Goal: Use online tool/utility: Utilize a website feature to perform a specific function

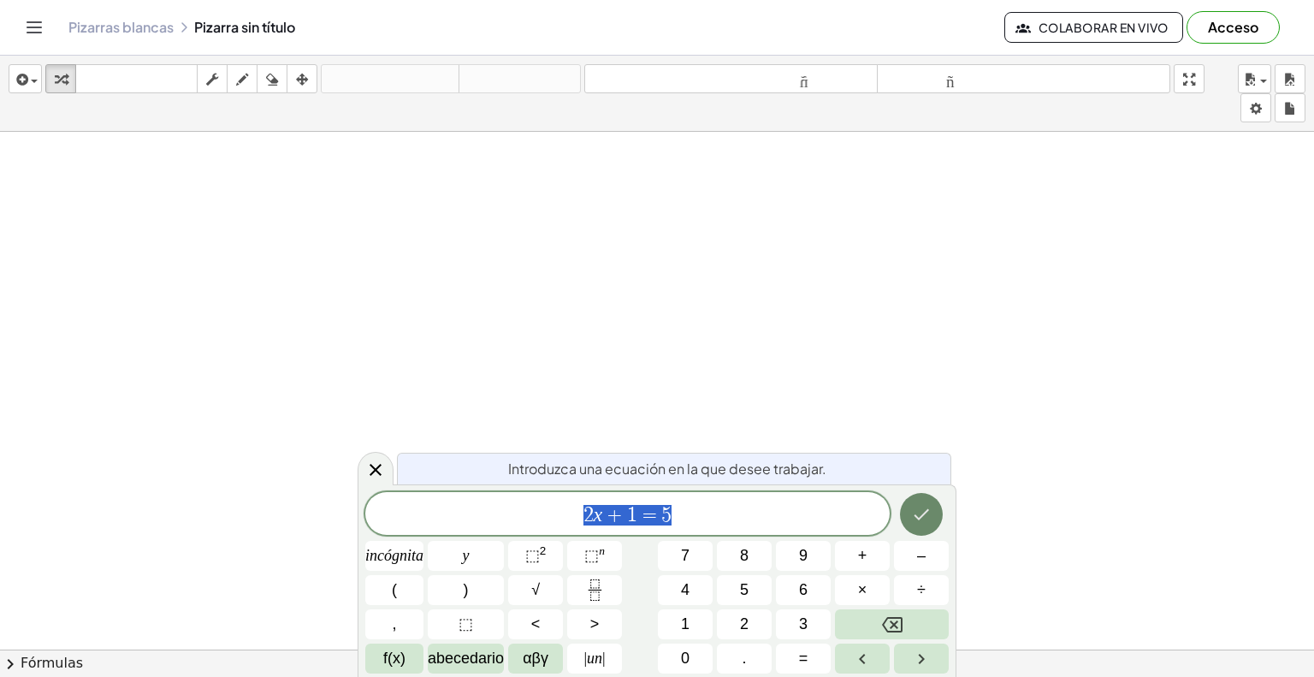
click at [931, 524] on button "Hecho" at bounding box center [921, 514] width 43 height 43
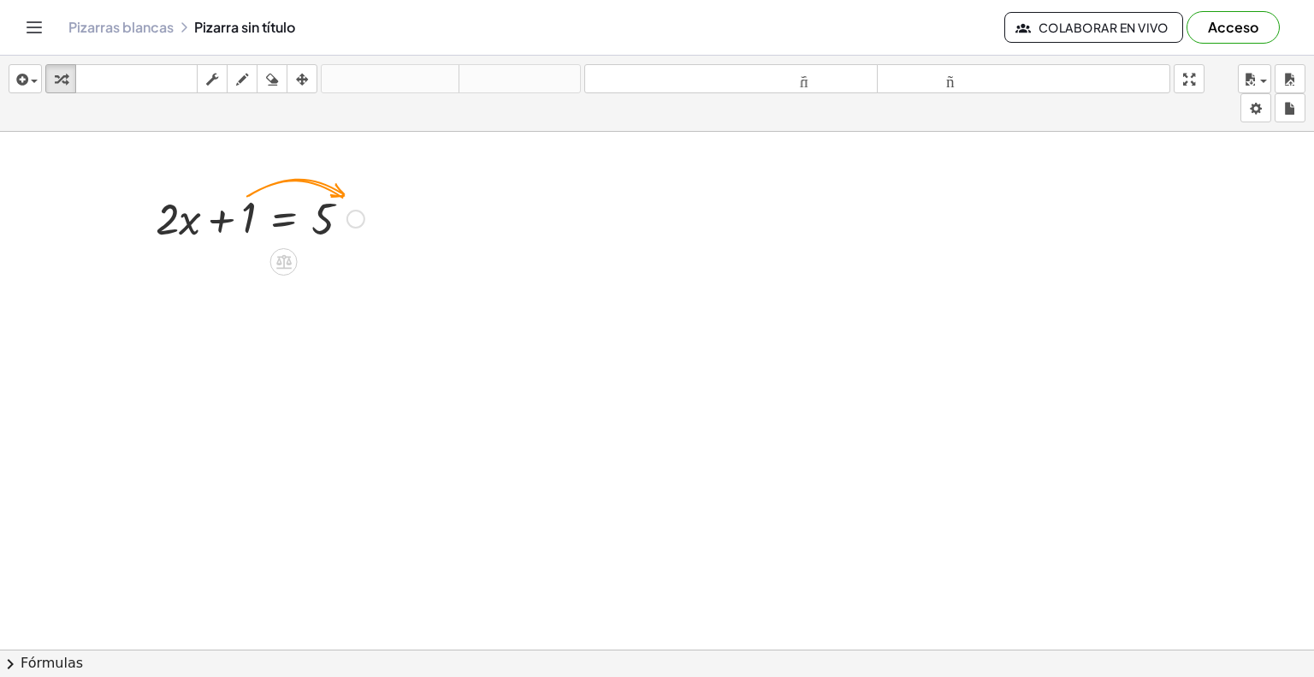
click at [356, 219] on div at bounding box center [355, 219] width 19 height 19
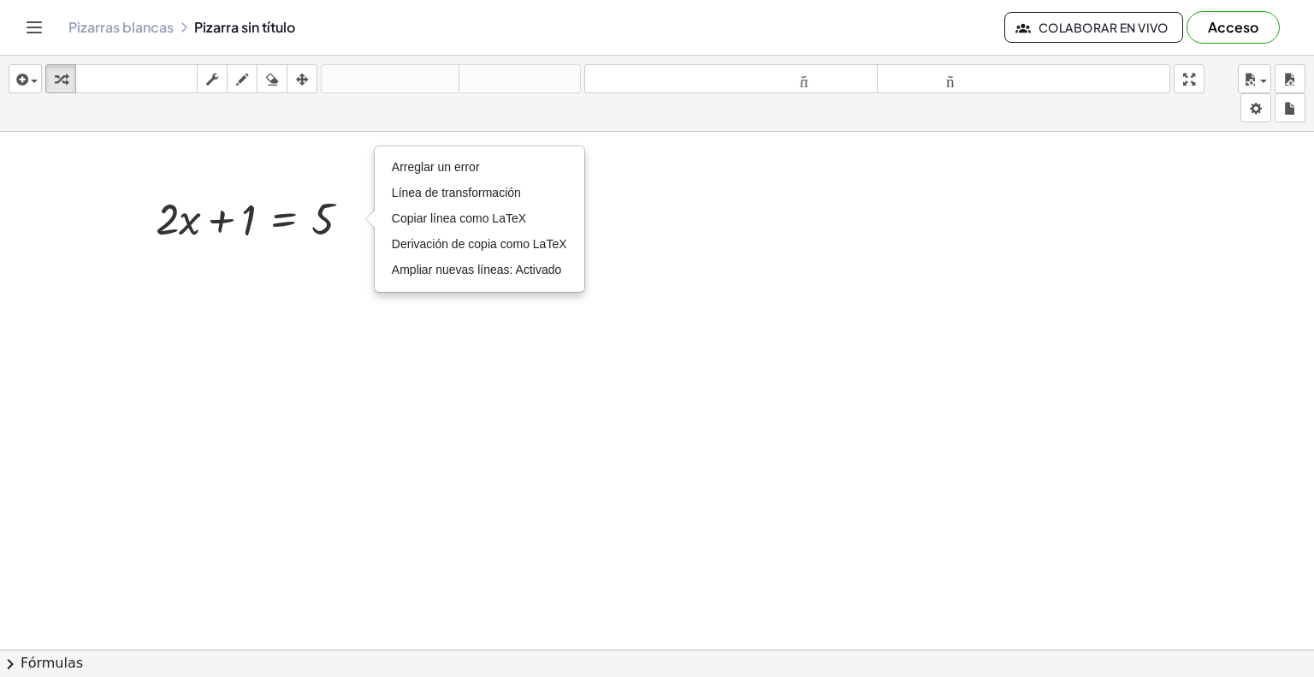
drag, startPoint x: 348, startPoint y: 263, endPoint x: 302, endPoint y: 275, distance: 47.7
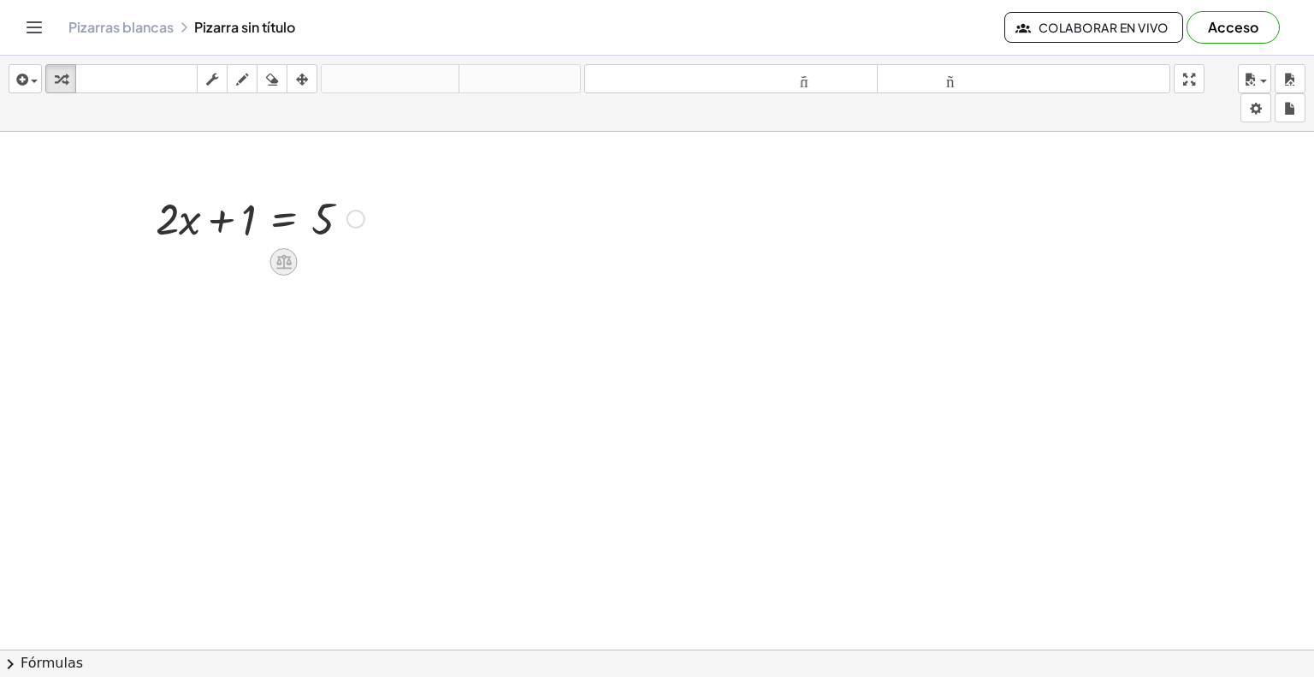
click at [281, 266] on icon at bounding box center [283, 262] width 15 height 15
click at [281, 266] on font "×" at bounding box center [284, 261] width 10 height 19
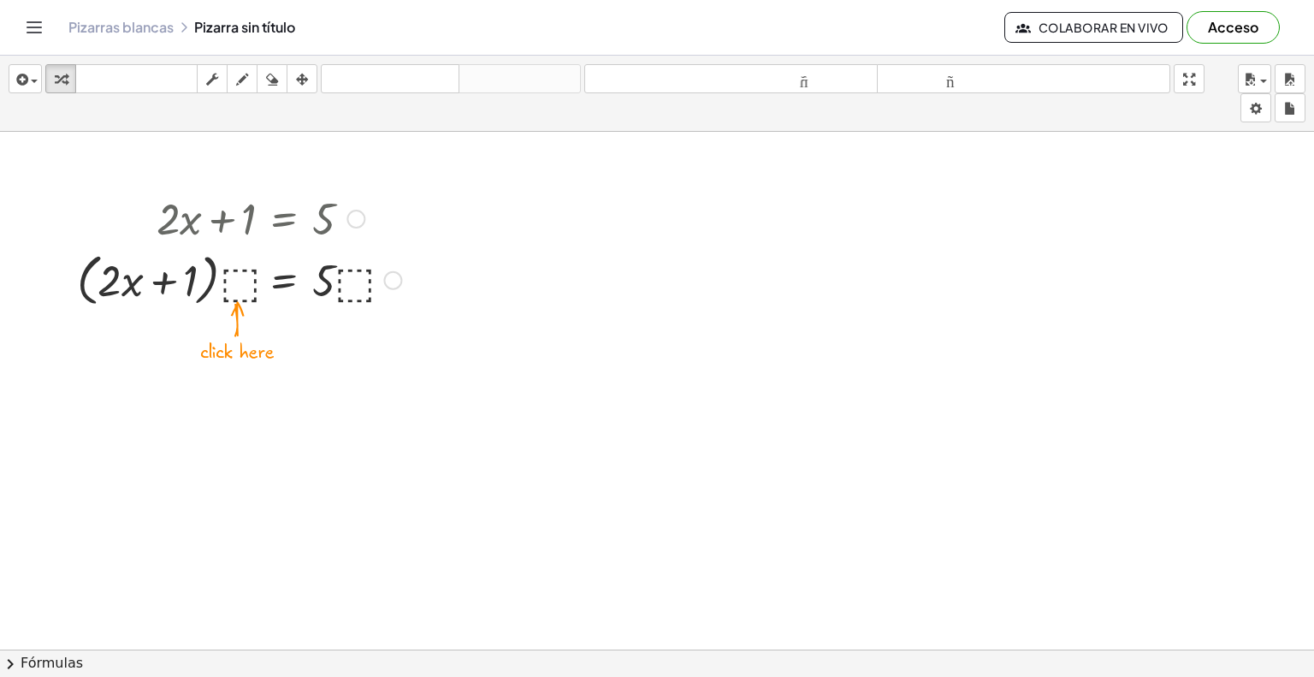
click at [245, 290] on div at bounding box center [238, 278] width 341 height 65
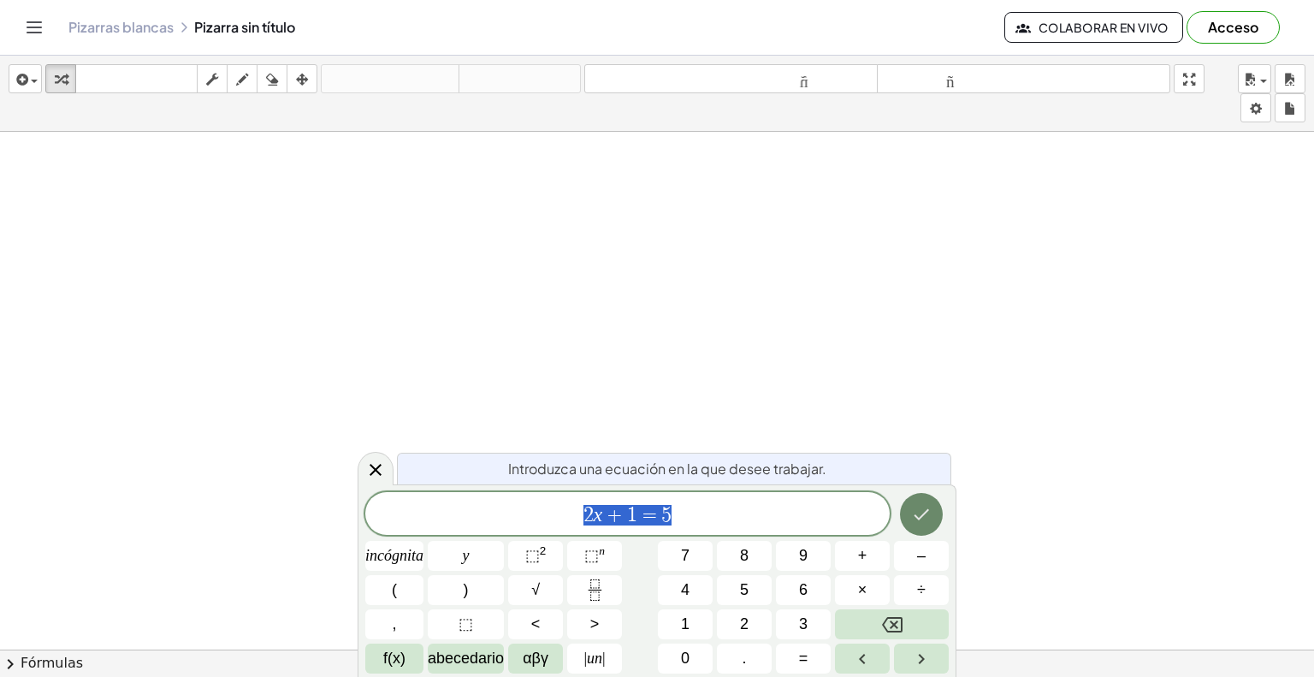
click at [922, 517] on icon "Hecho" at bounding box center [921, 514] width 21 height 21
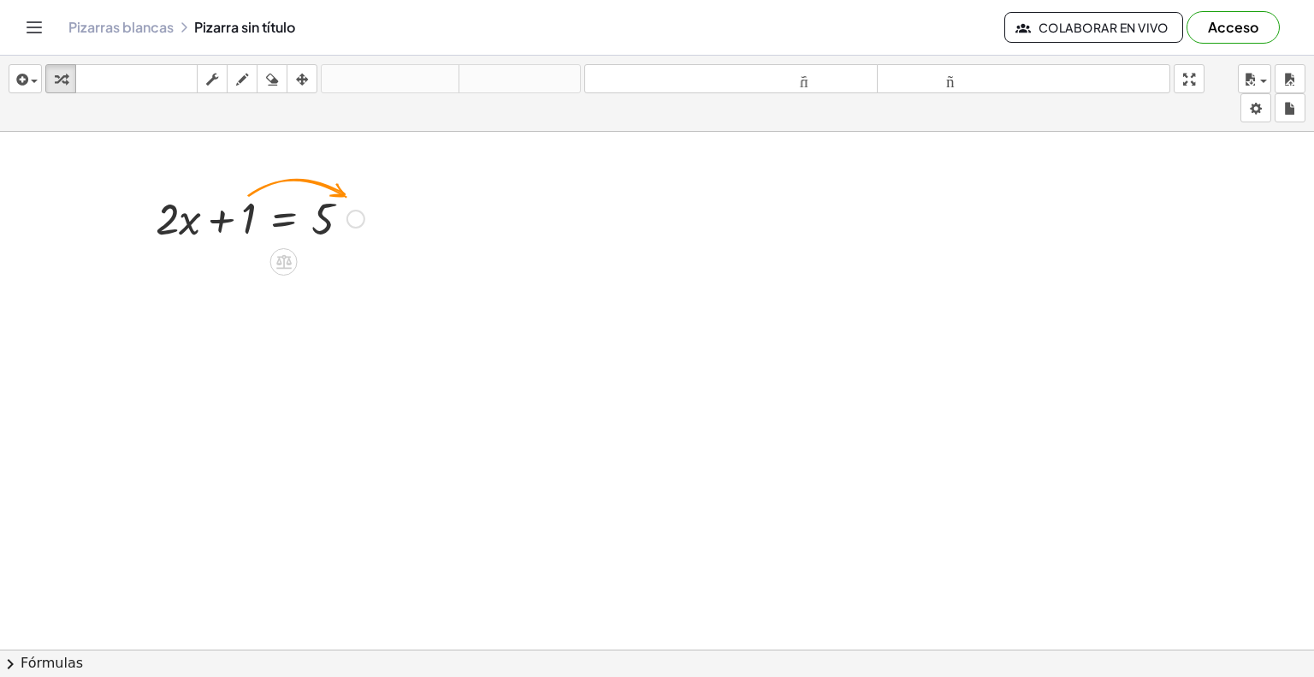
click at [353, 217] on div at bounding box center [355, 219] width 19 height 19
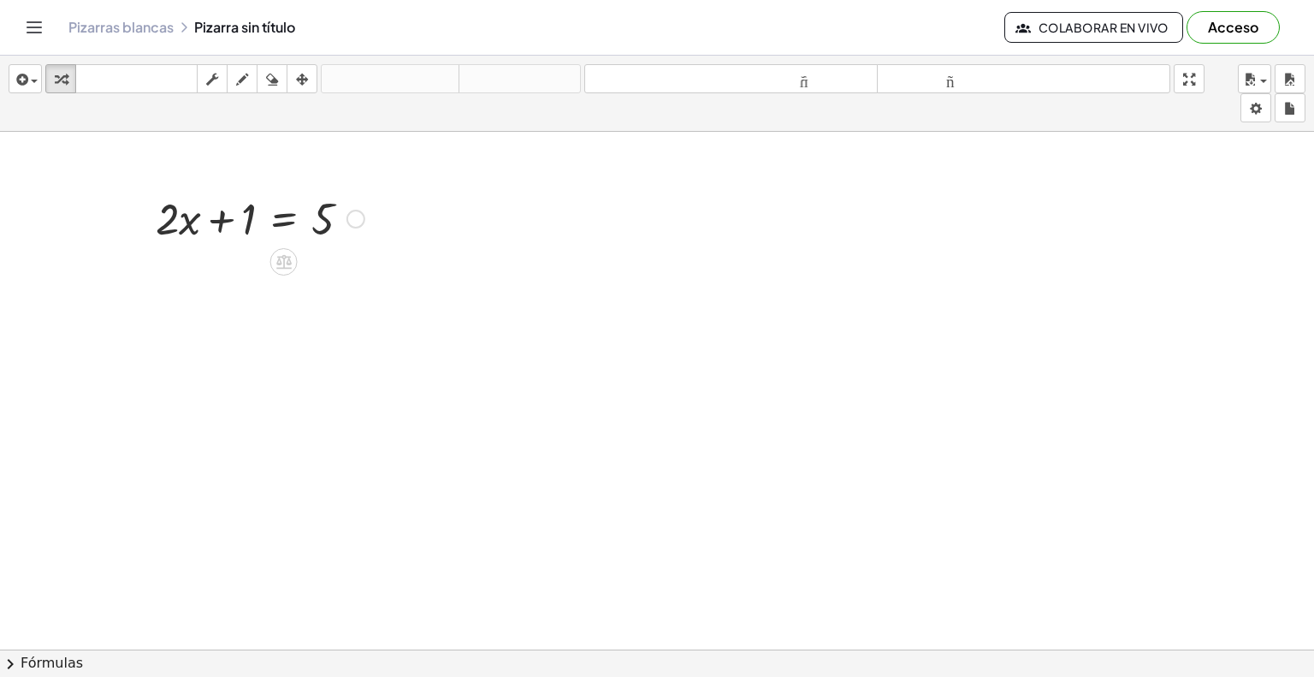
click at [339, 215] on div at bounding box center [260, 217] width 226 height 58
click at [282, 259] on icon at bounding box center [283, 262] width 15 height 15
click at [363, 263] on div at bounding box center [352, 261] width 27 height 27
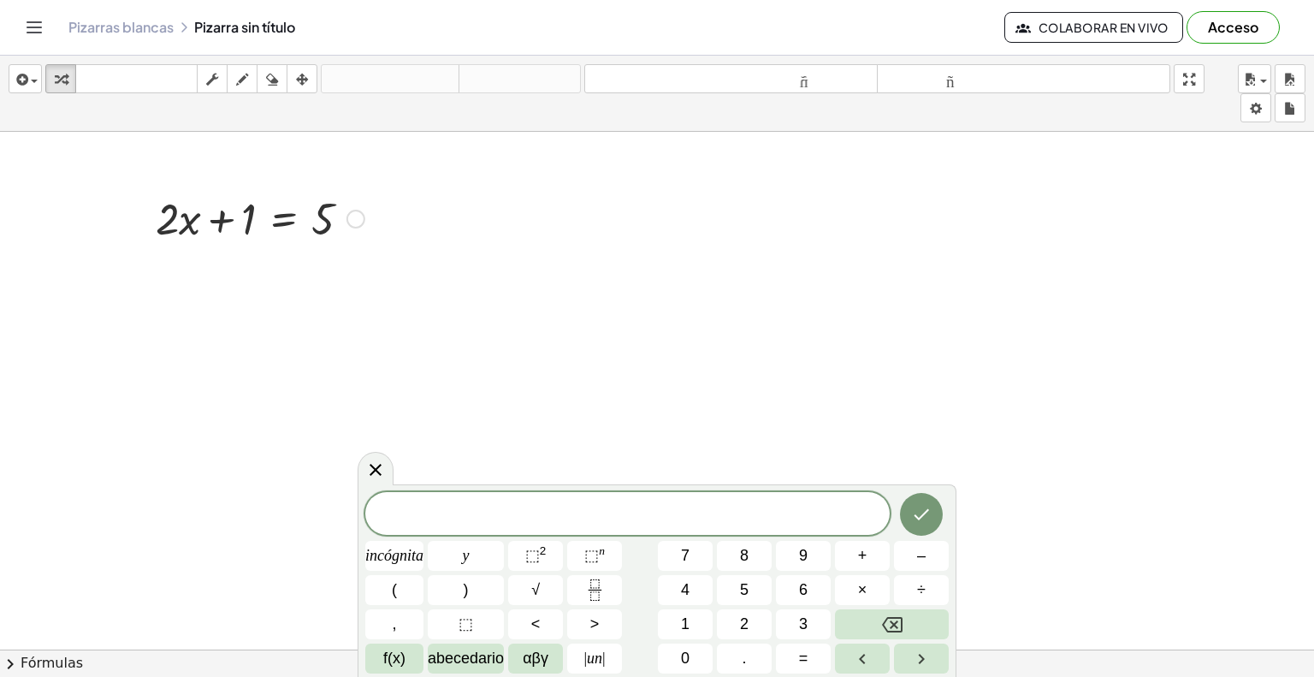
click at [362, 215] on div "Arreglar un error Línea de transformación Copiar línea como LaTeX Derivación de…" at bounding box center [355, 219] width 19 height 19
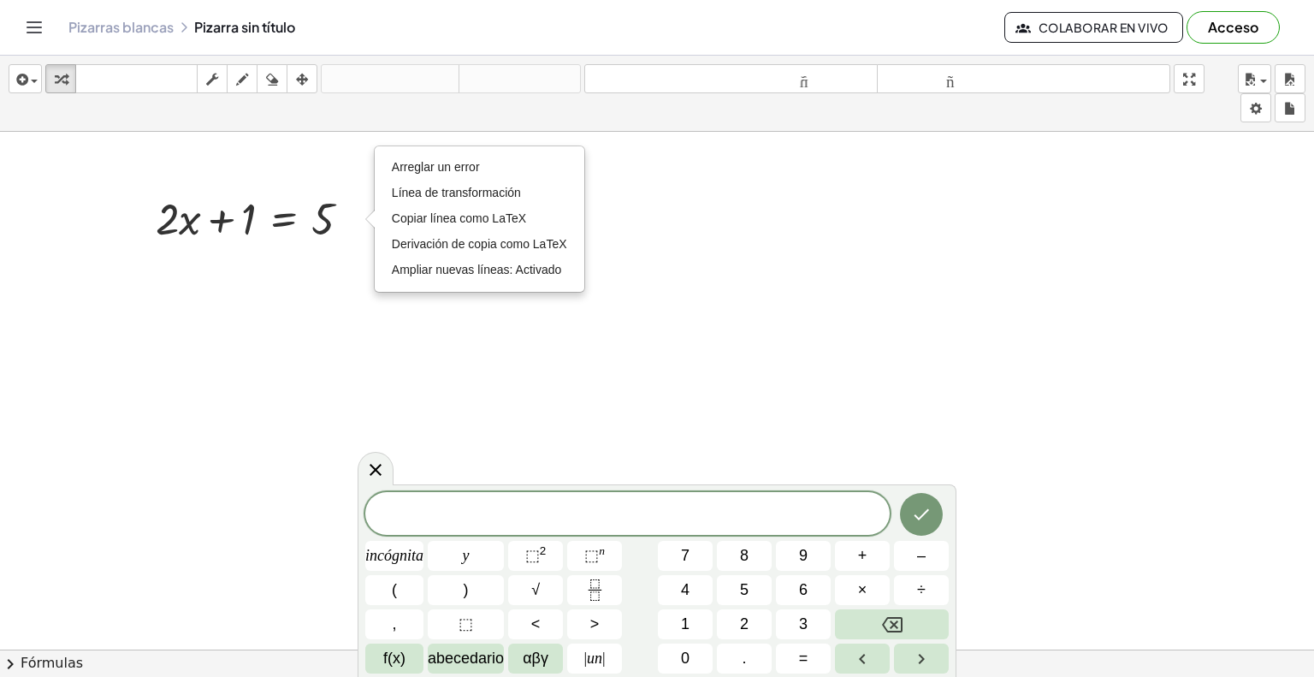
click at [238, 246] on div "+ · 2 · x + 1 = 5 Arreglar un error Línea de transformación Copiar línea como L…" at bounding box center [253, 217] width 247 height 67
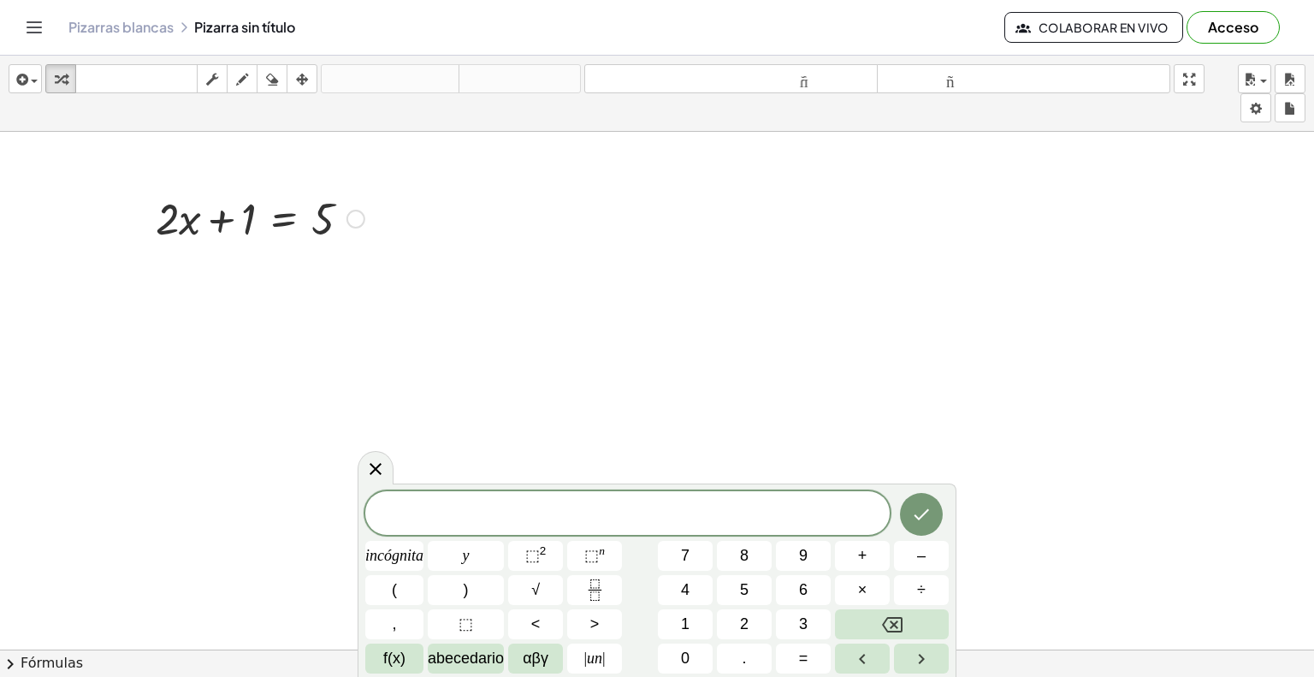
click at [265, 219] on div at bounding box center [260, 217] width 226 height 58
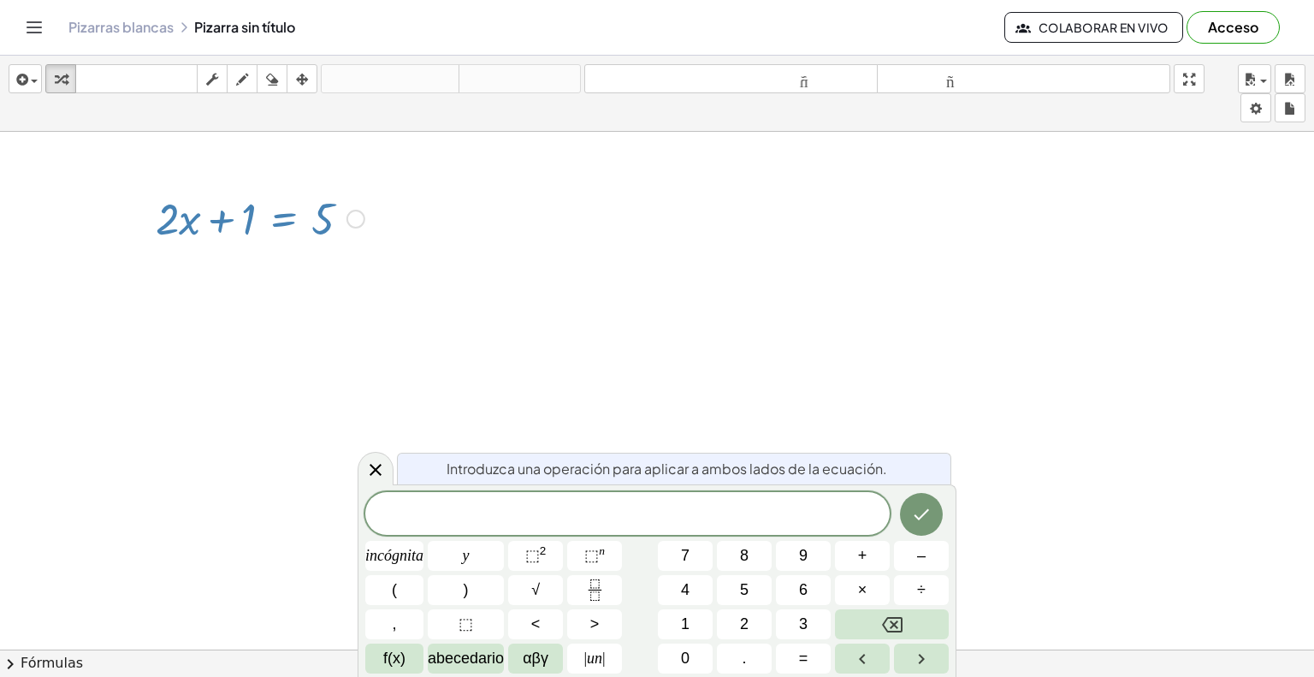
click at [296, 225] on div at bounding box center [260, 217] width 226 height 58
drag, startPoint x: 791, startPoint y: 425, endPoint x: 814, endPoint y: 429, distance: 23.5
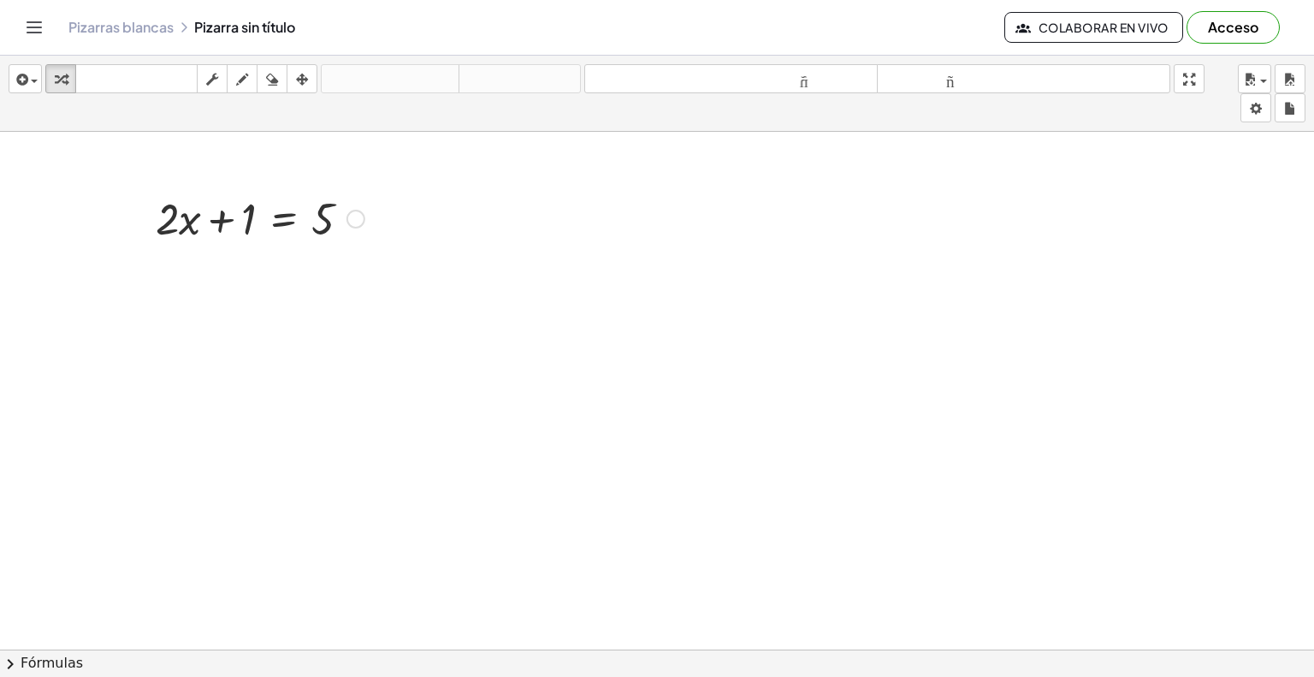
click at [251, 216] on div at bounding box center [260, 217] width 226 height 58
click at [293, 246] on div "+ · 2 · x + 1 = 5 Arreglar un error Línea de transformación Copiar línea como L…" at bounding box center [253, 217] width 247 height 67
drag, startPoint x: 289, startPoint y: 247, endPoint x: 284, endPoint y: 274, distance: 27.0
drag, startPoint x: 281, startPoint y: 281, endPoint x: 219, endPoint y: 289, distance: 62.9
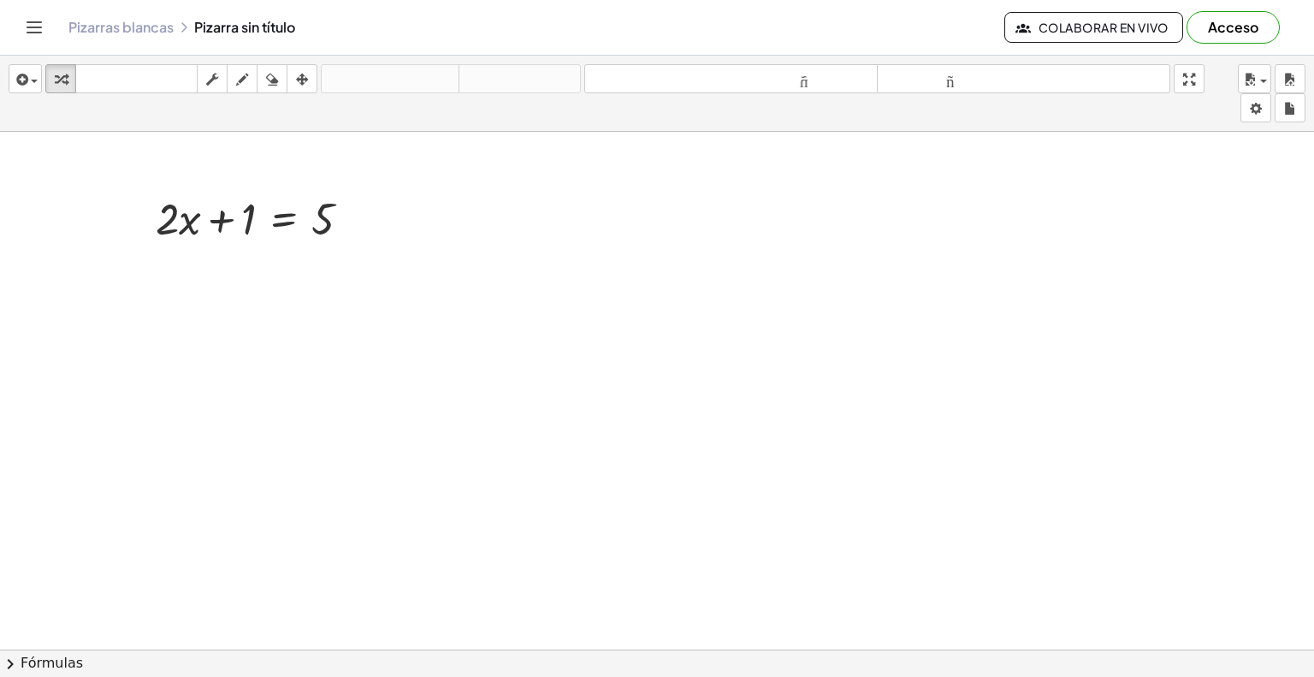
drag, startPoint x: 219, startPoint y: 289, endPoint x: 207, endPoint y: 260, distance: 31.5
click at [208, 226] on div at bounding box center [260, 217] width 226 height 58
click at [282, 261] on icon at bounding box center [283, 262] width 15 height 15
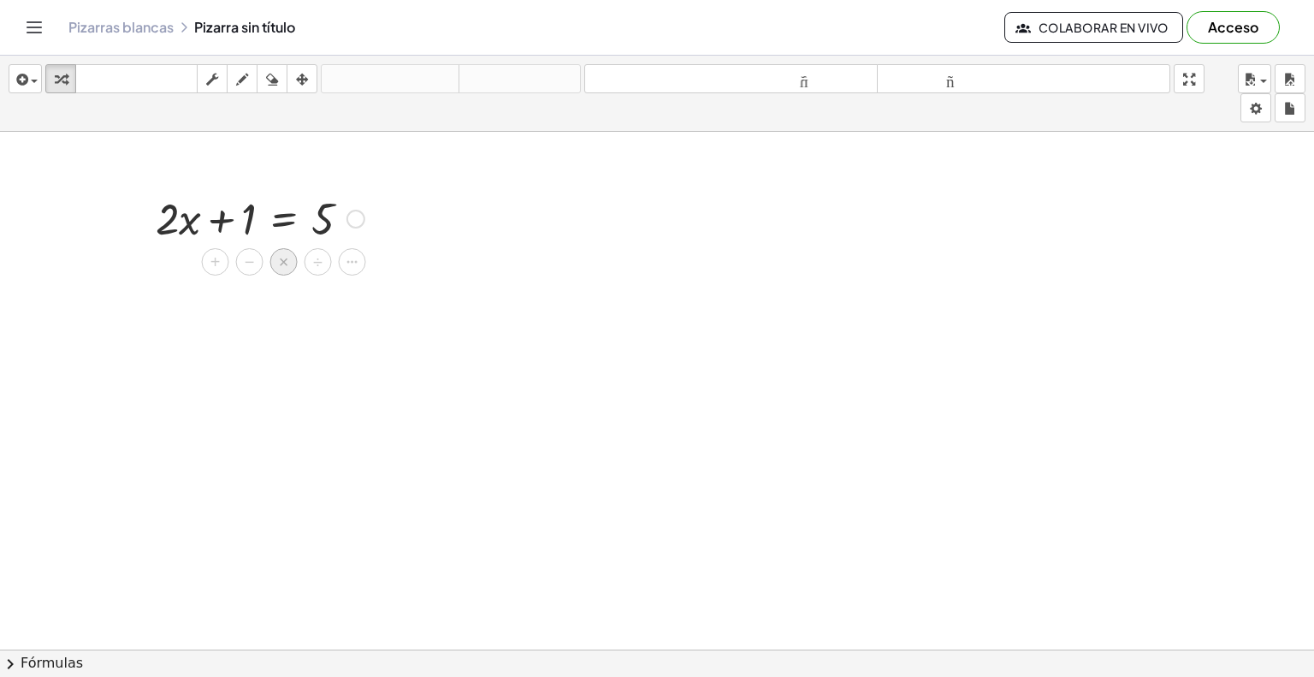
click at [289, 263] on div "×" at bounding box center [283, 261] width 27 height 27
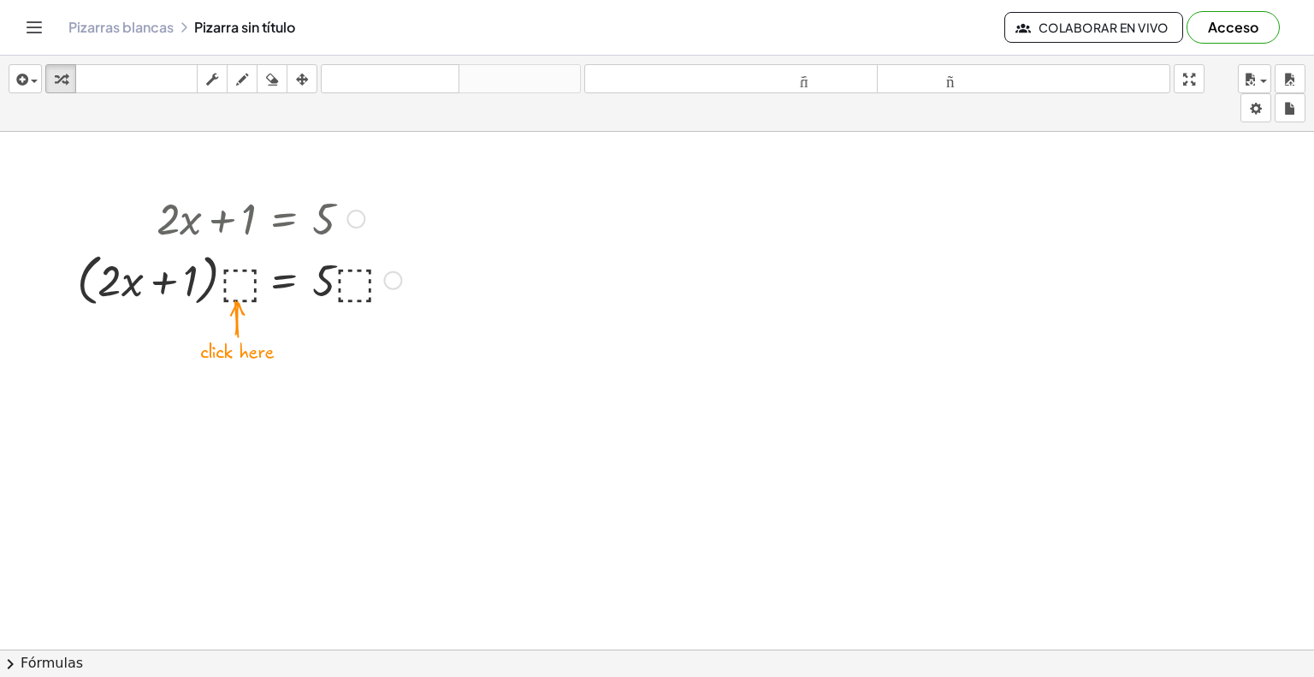
click at [243, 280] on div at bounding box center [238, 278] width 341 height 65
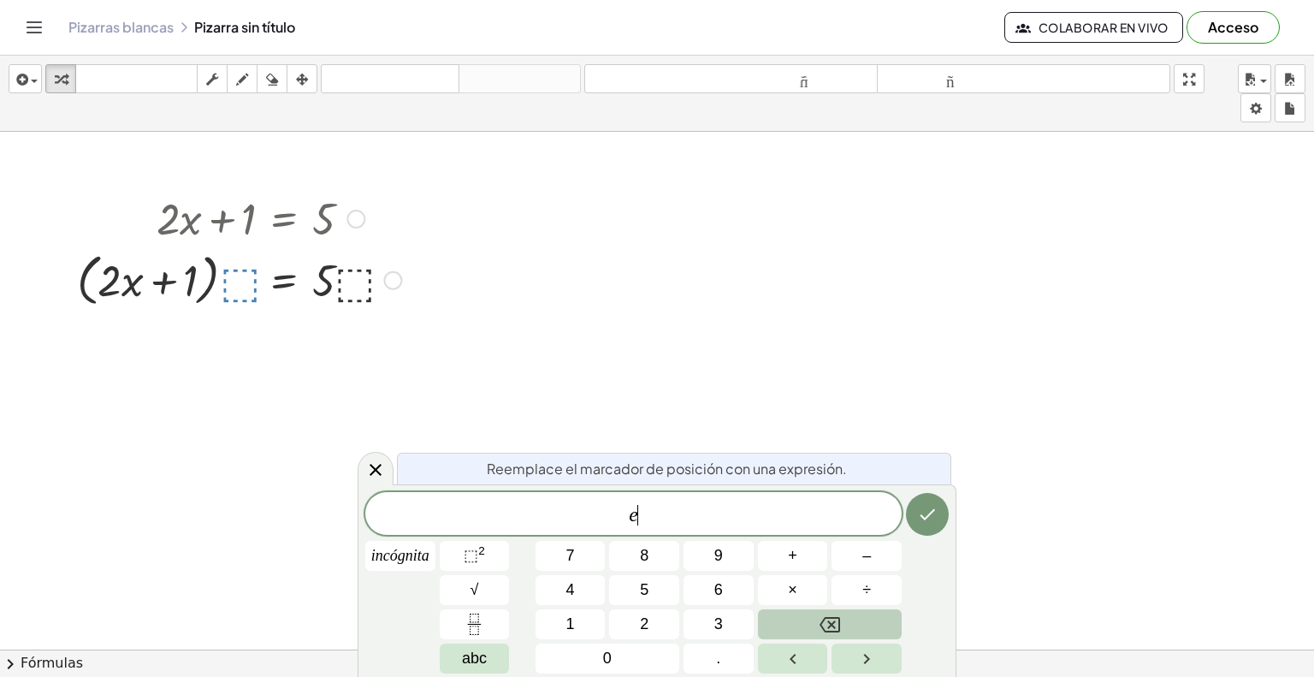
click at [838, 625] on button "Backspace" at bounding box center [830, 624] width 144 height 30
click at [592, 590] on button "4" at bounding box center [570, 590] width 70 height 30
click at [927, 524] on button "Hecho" at bounding box center [927, 514] width 43 height 43
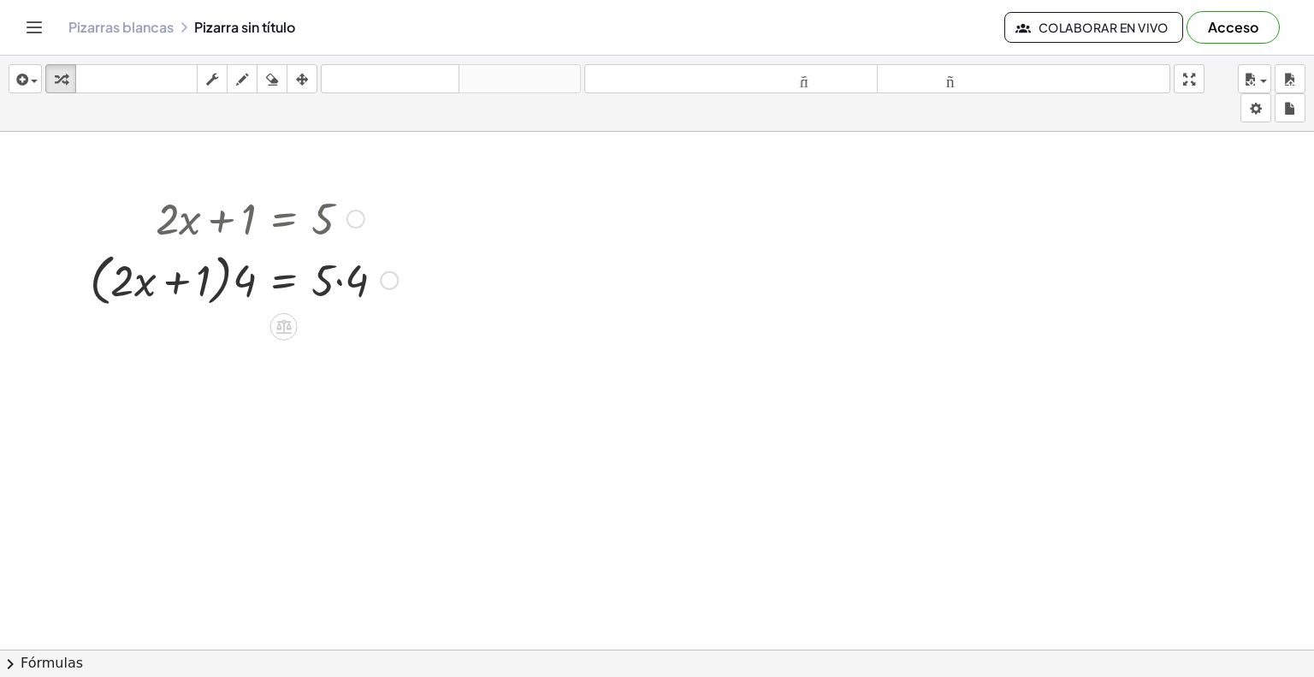
drag, startPoint x: 405, startPoint y: 415, endPoint x: 405, endPoint y: 394, distance: 20.5
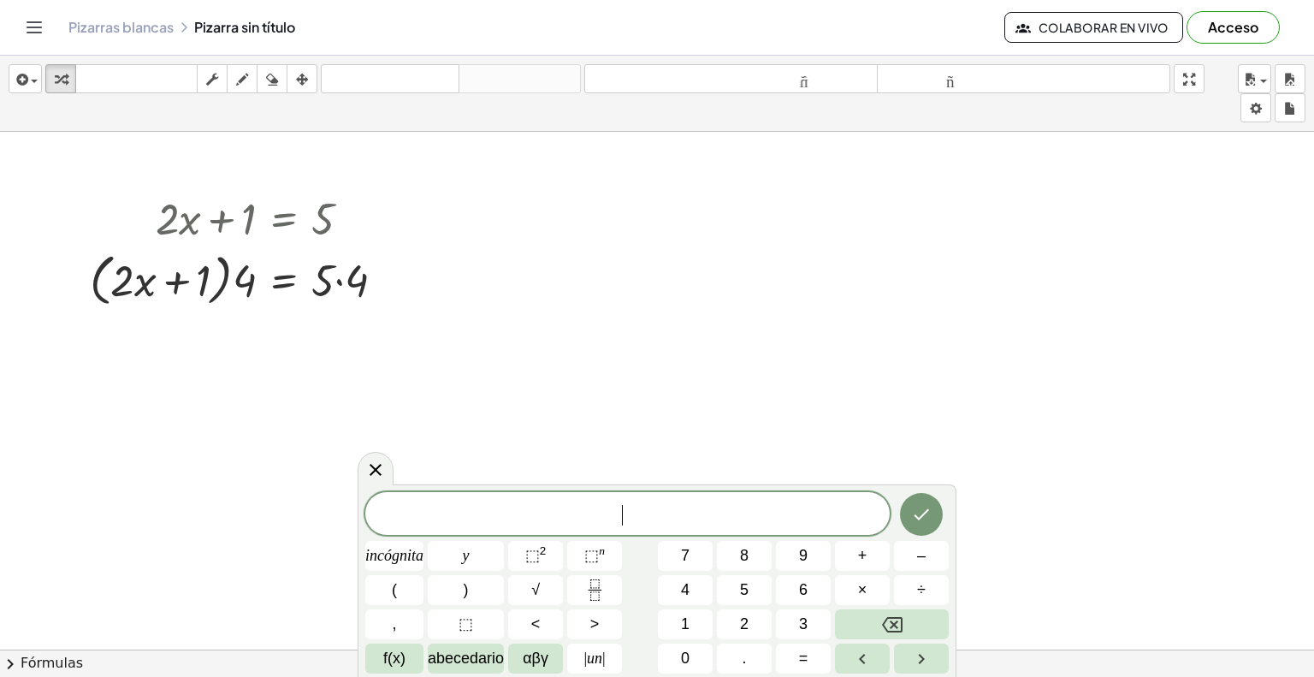
click at [275, 278] on div at bounding box center [243, 278] width 325 height 65
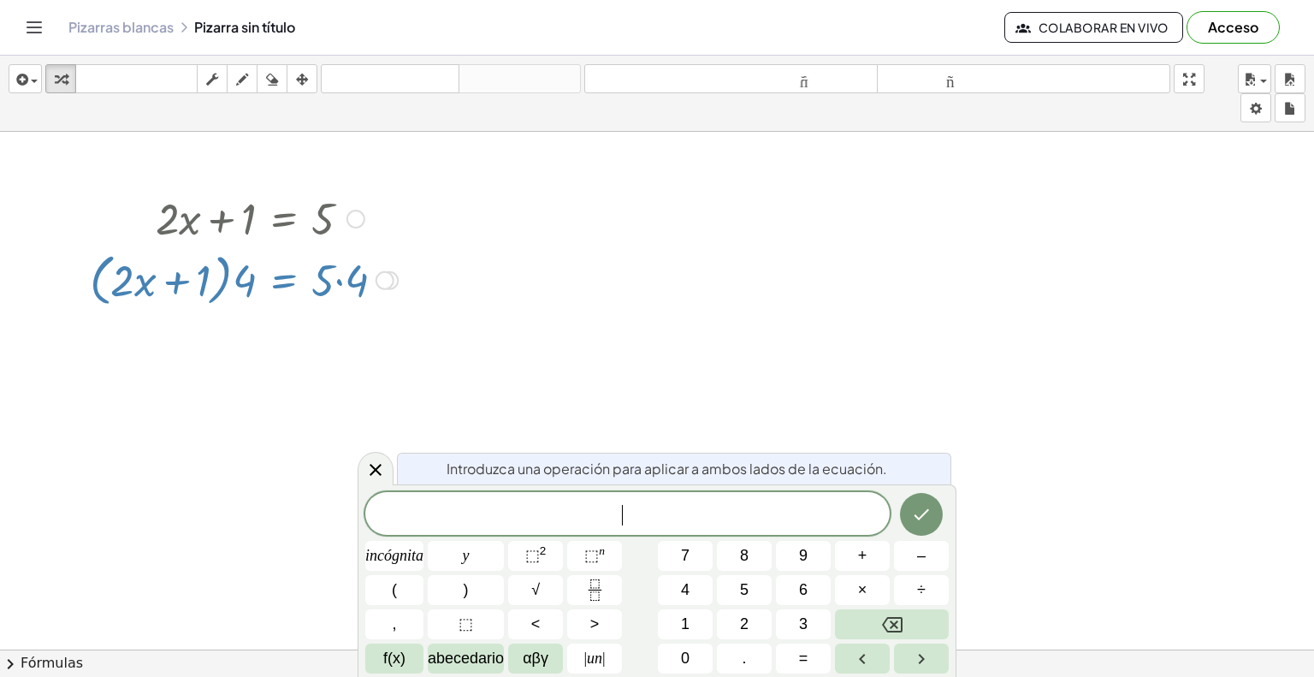
drag, startPoint x: 293, startPoint y: 282, endPoint x: 346, endPoint y: 308, distance: 58.1
click at [301, 287] on div at bounding box center [243, 278] width 325 height 65
click at [384, 273] on div at bounding box center [385, 280] width 19 height 19
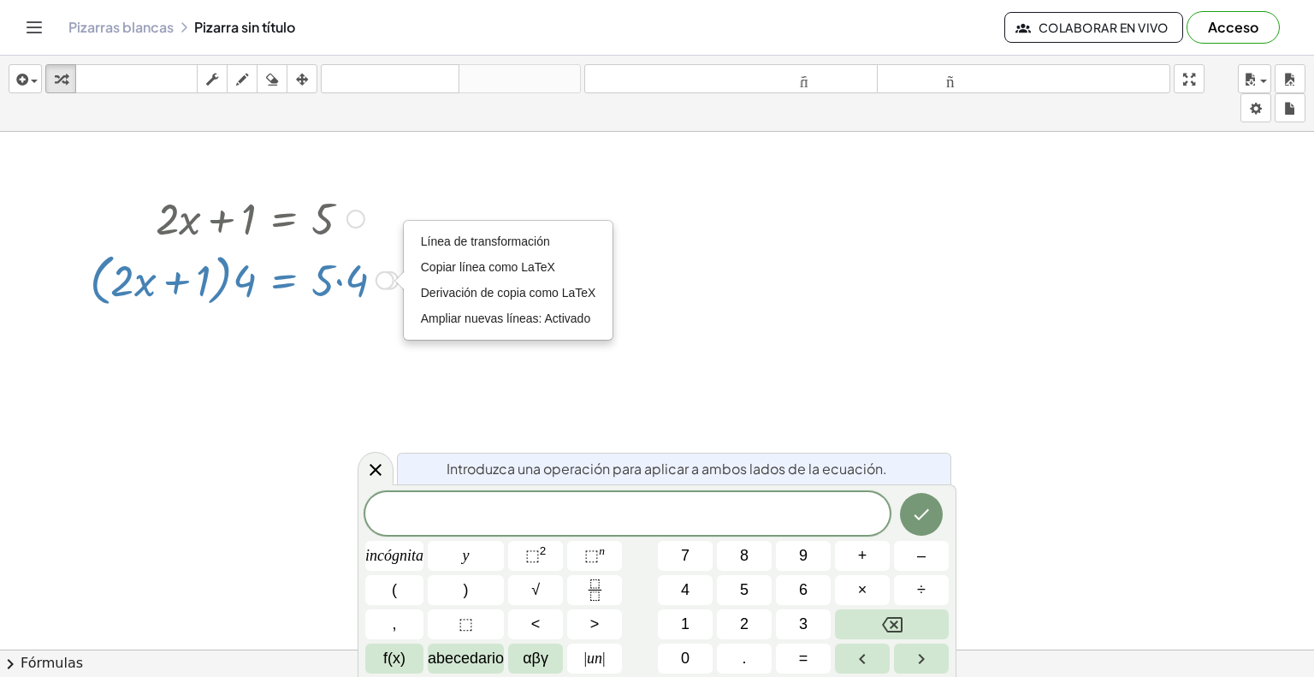
click at [399, 283] on div at bounding box center [398, 280] width 9 height 19
click at [512, 324] on li "Ampliar nuevas líneas: Activado" at bounding box center [509, 319] width 184 height 26
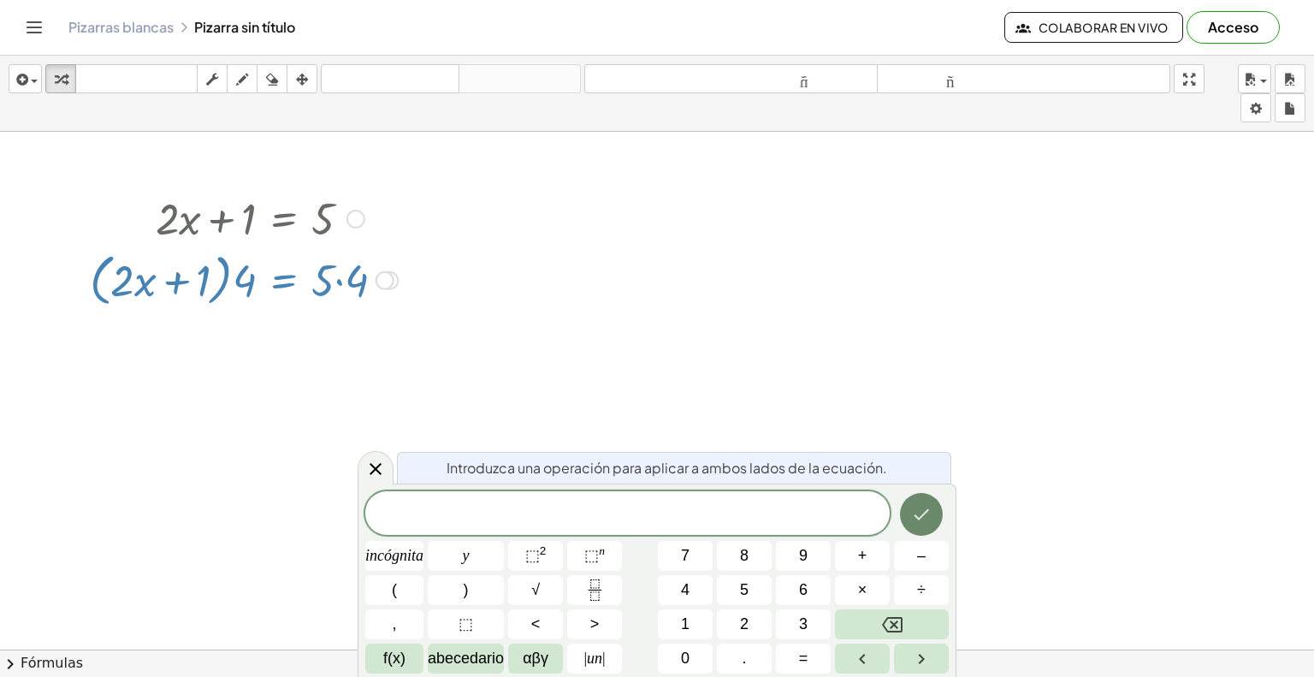
click at [935, 526] on button "Hecho" at bounding box center [921, 514] width 43 height 43
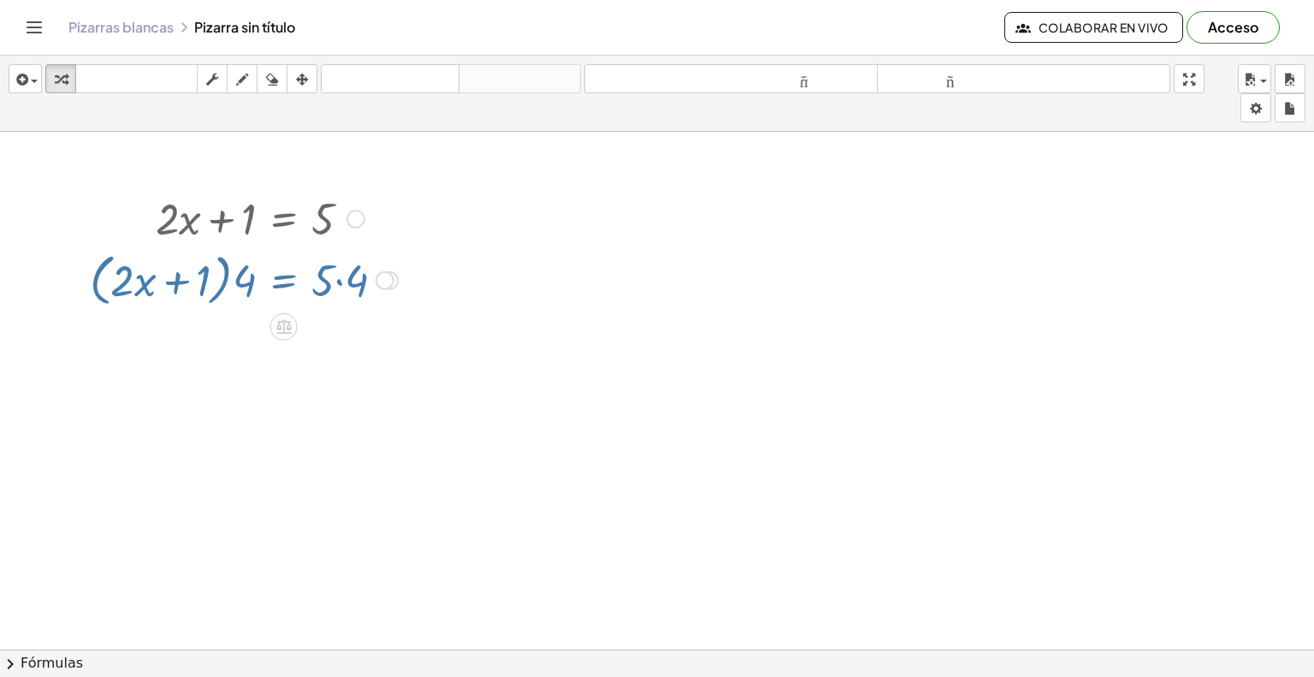
click at [273, 328] on div at bounding box center [283, 325] width 27 height 27
click at [287, 331] on font "×" at bounding box center [284, 326] width 10 height 19
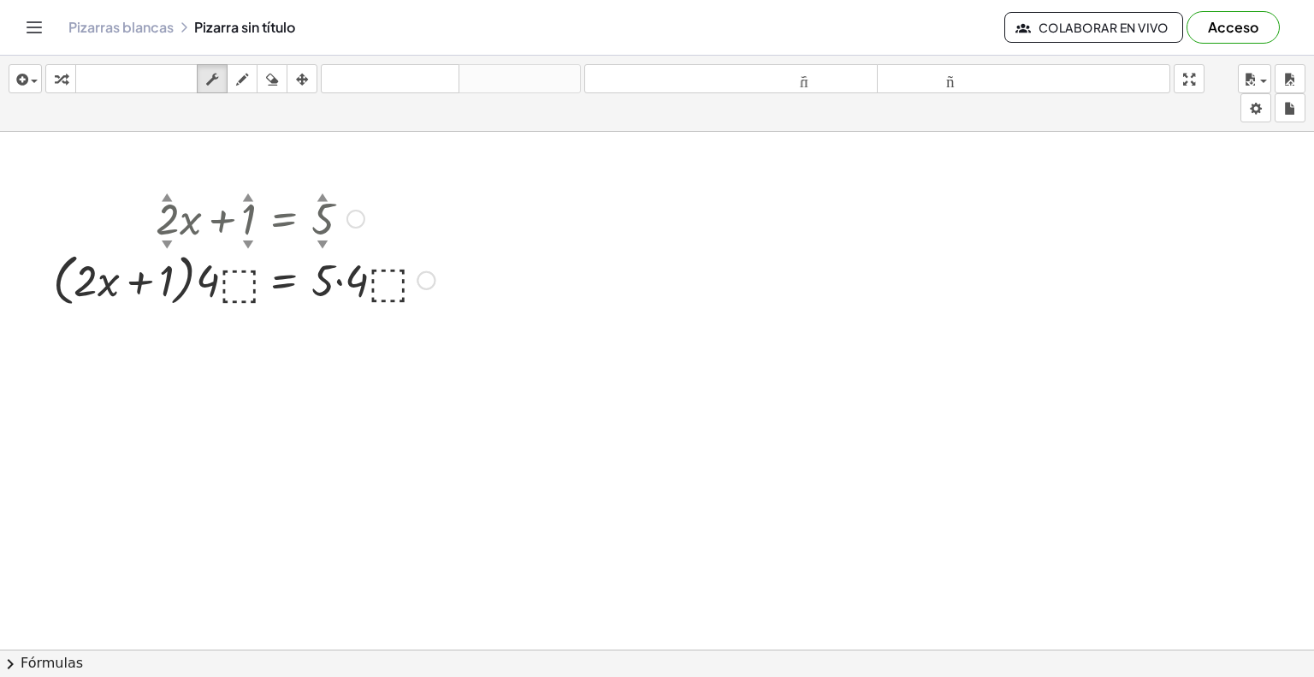
click at [236, 280] on div at bounding box center [243, 278] width 399 height 65
click at [246, 238] on font "▼" at bounding box center [248, 243] width 11 height 13
click at [170, 237] on font "▼" at bounding box center [167, 243] width 11 height 13
click at [243, 276] on div at bounding box center [243, 278] width 399 height 65
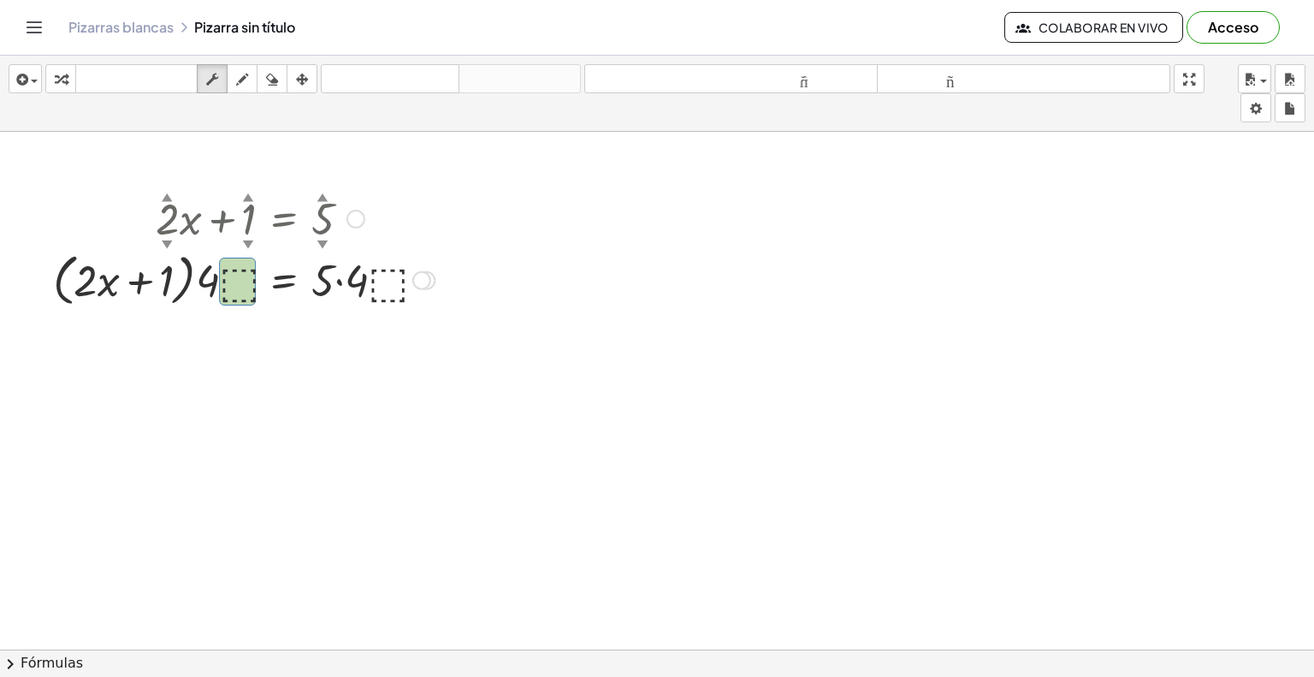
click at [243, 276] on div at bounding box center [243, 278] width 399 height 65
drag, startPoint x: 243, startPoint y: 276, endPoint x: 252, endPoint y: 283, distance: 11.6
click at [243, 276] on div at bounding box center [243, 278] width 399 height 65
drag, startPoint x: 544, startPoint y: 314, endPoint x: 44, endPoint y: 180, distance: 517.3
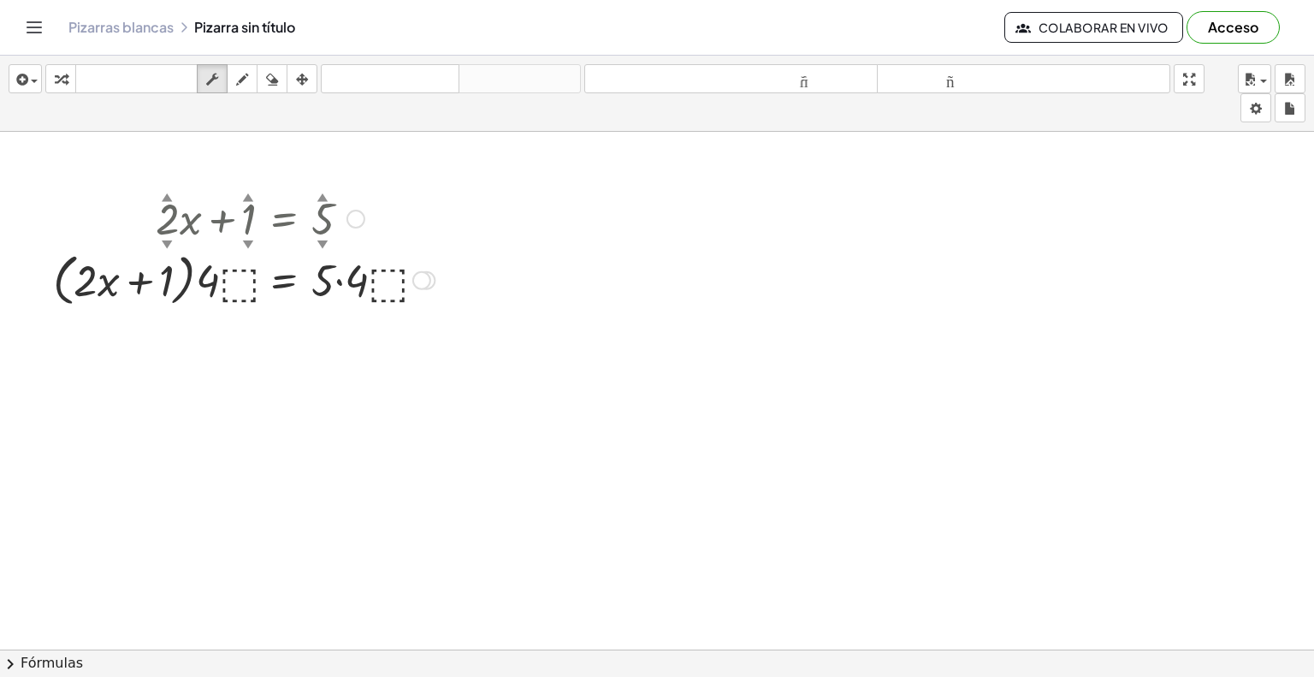
click at [62, 78] on icon "button" at bounding box center [61, 79] width 12 height 21
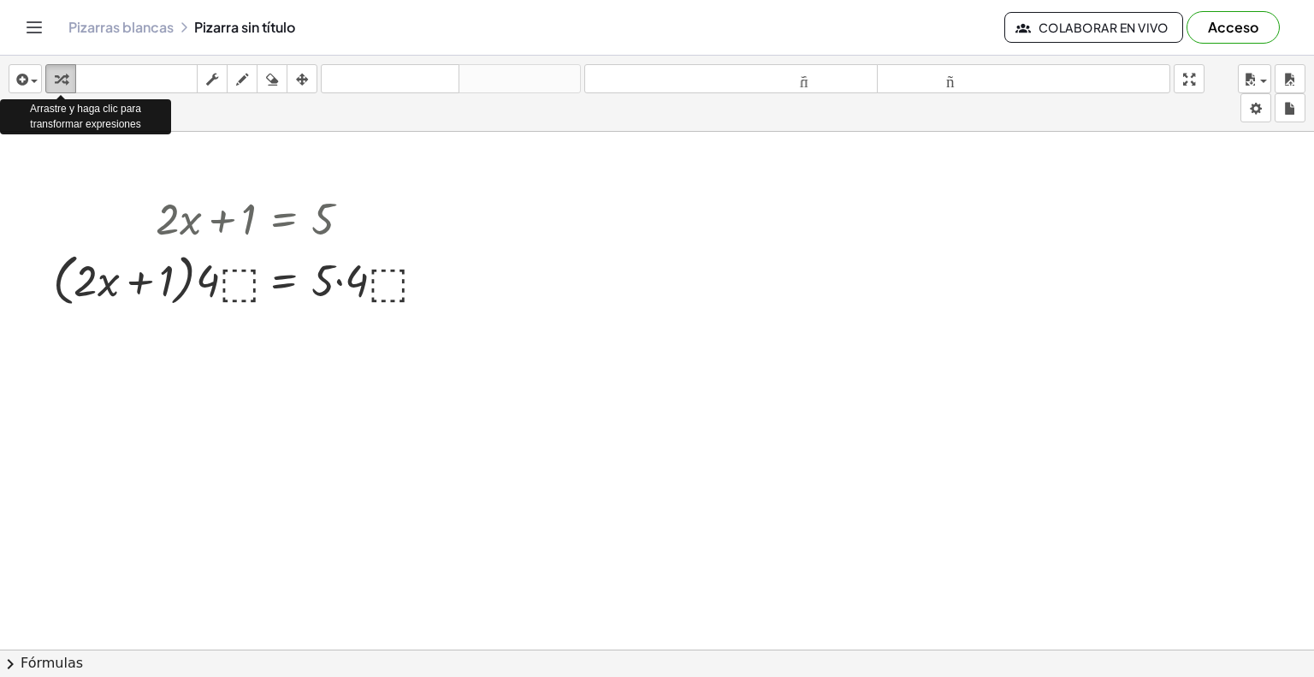
click at [62, 78] on icon "button" at bounding box center [61, 79] width 12 height 21
click at [27, 83] on icon "button" at bounding box center [20, 79] width 15 height 21
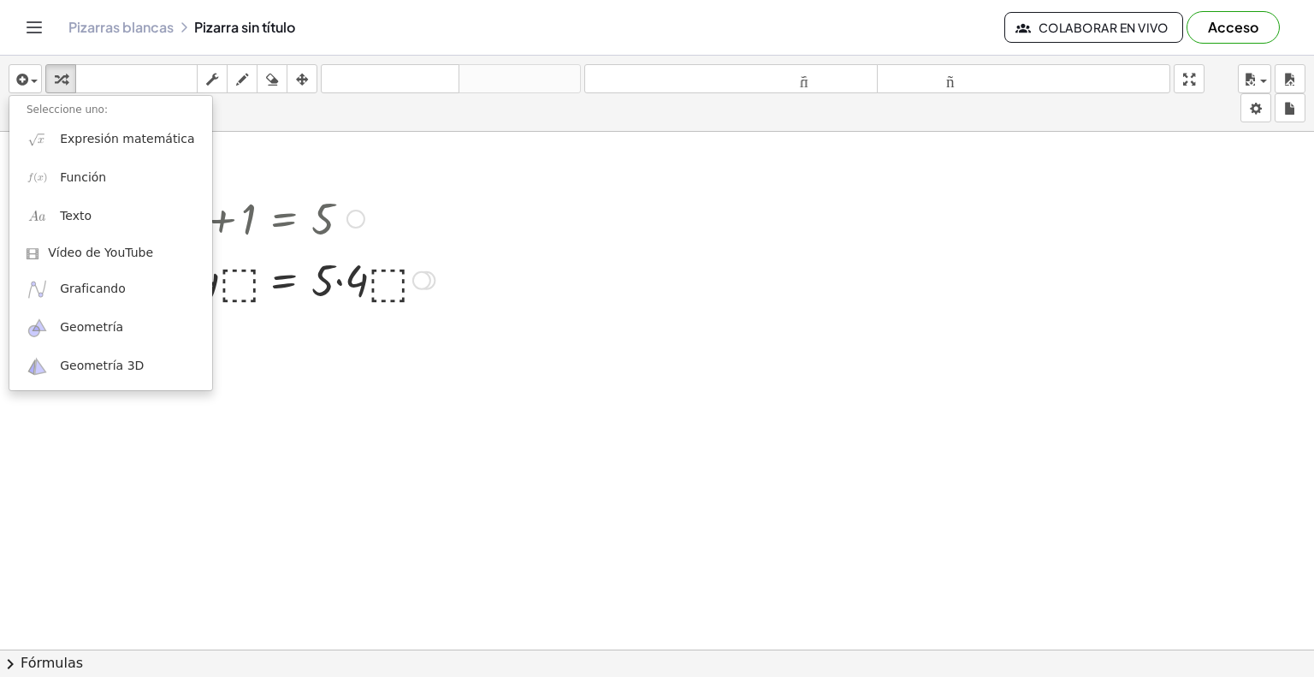
click at [442, 189] on div at bounding box center [243, 217] width 399 height 58
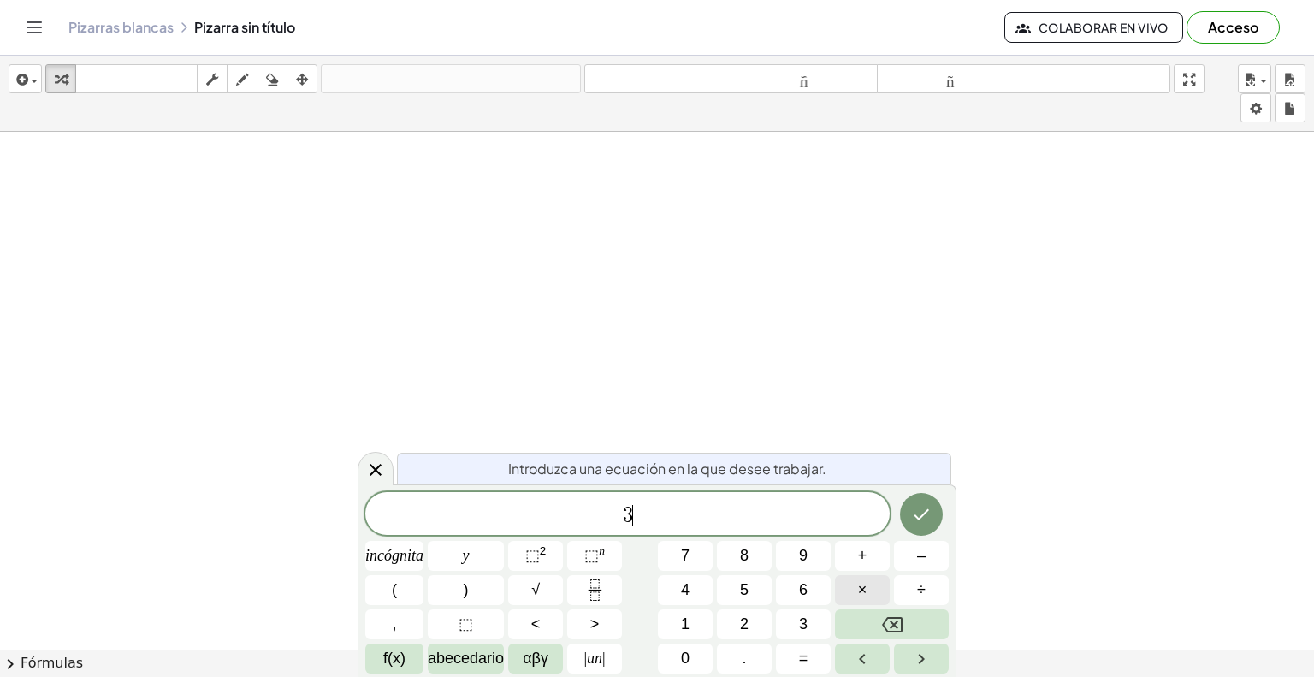
click at [845, 583] on button "×" at bounding box center [862, 590] width 55 height 30
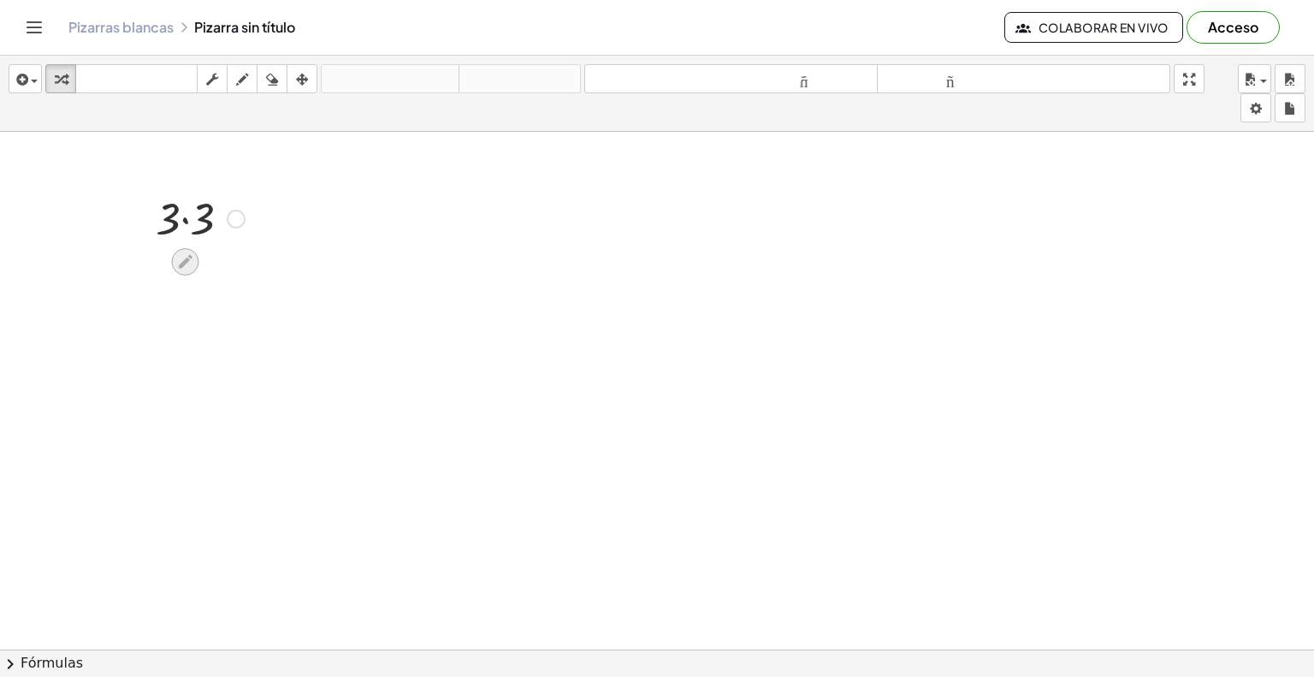
click at [186, 252] on icon at bounding box center [185, 261] width 18 height 18
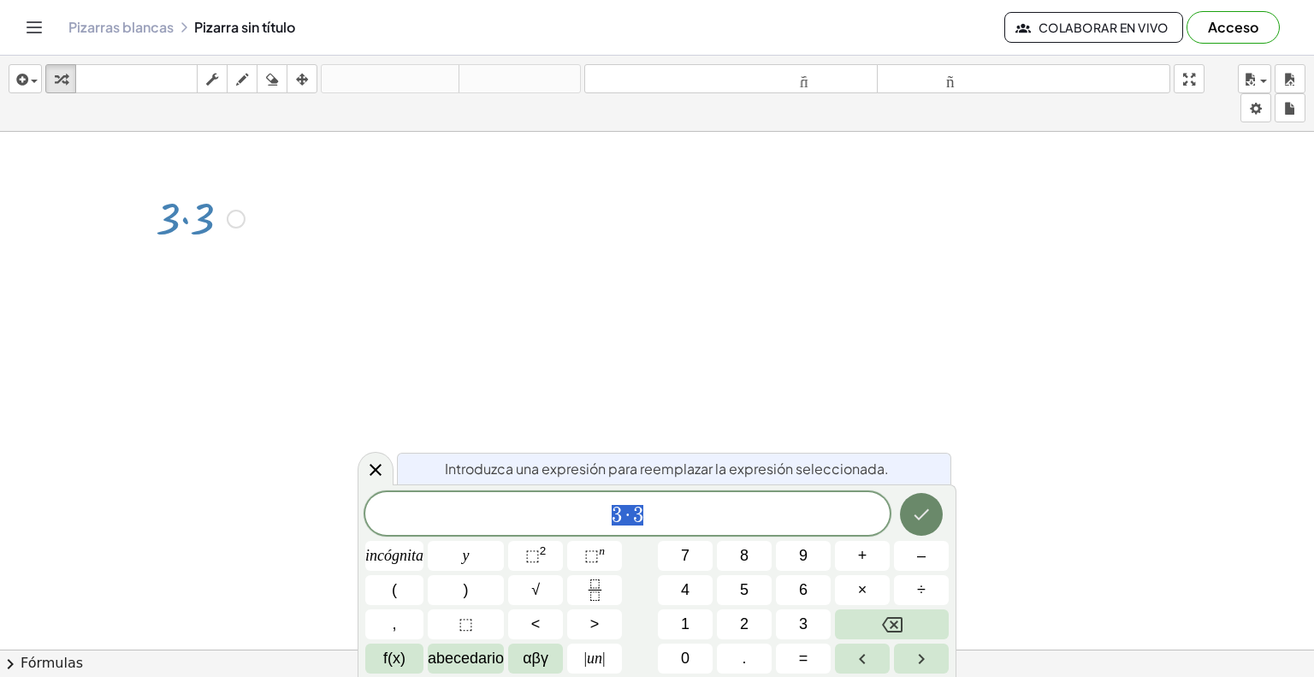
click at [915, 526] on button "Hecho" at bounding box center [921, 514] width 43 height 43
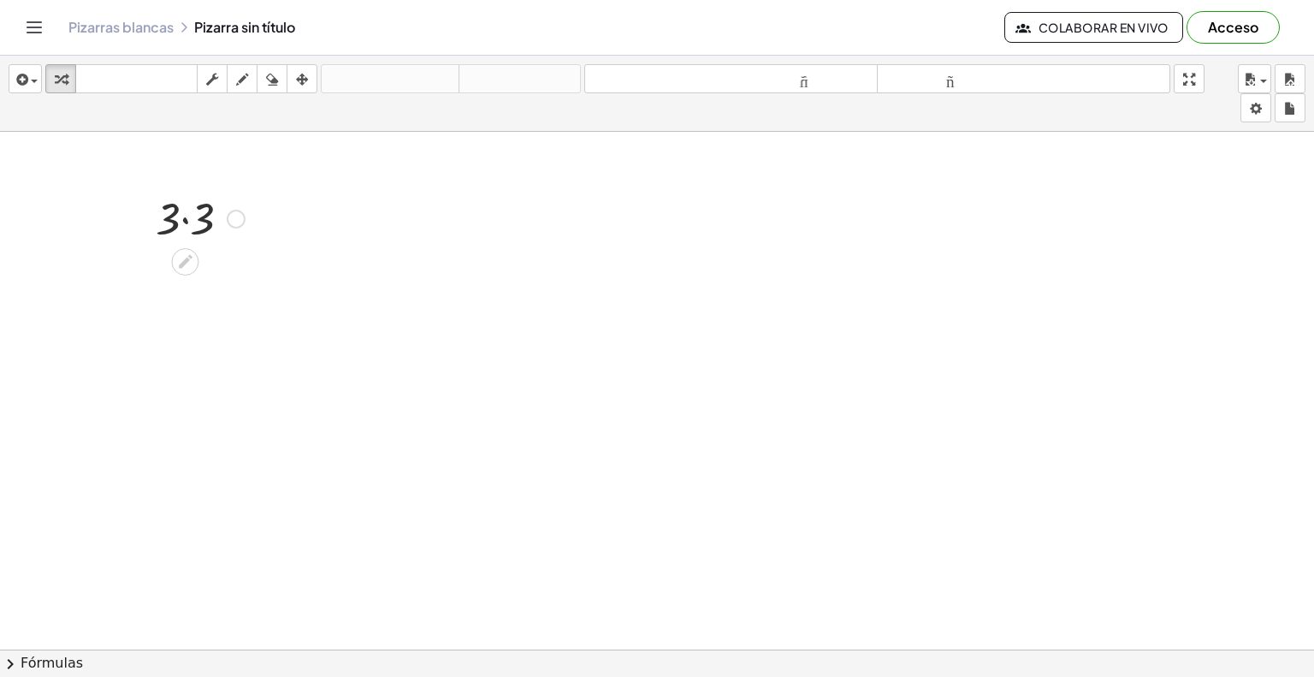
click at [228, 216] on div at bounding box center [236, 219] width 19 height 19
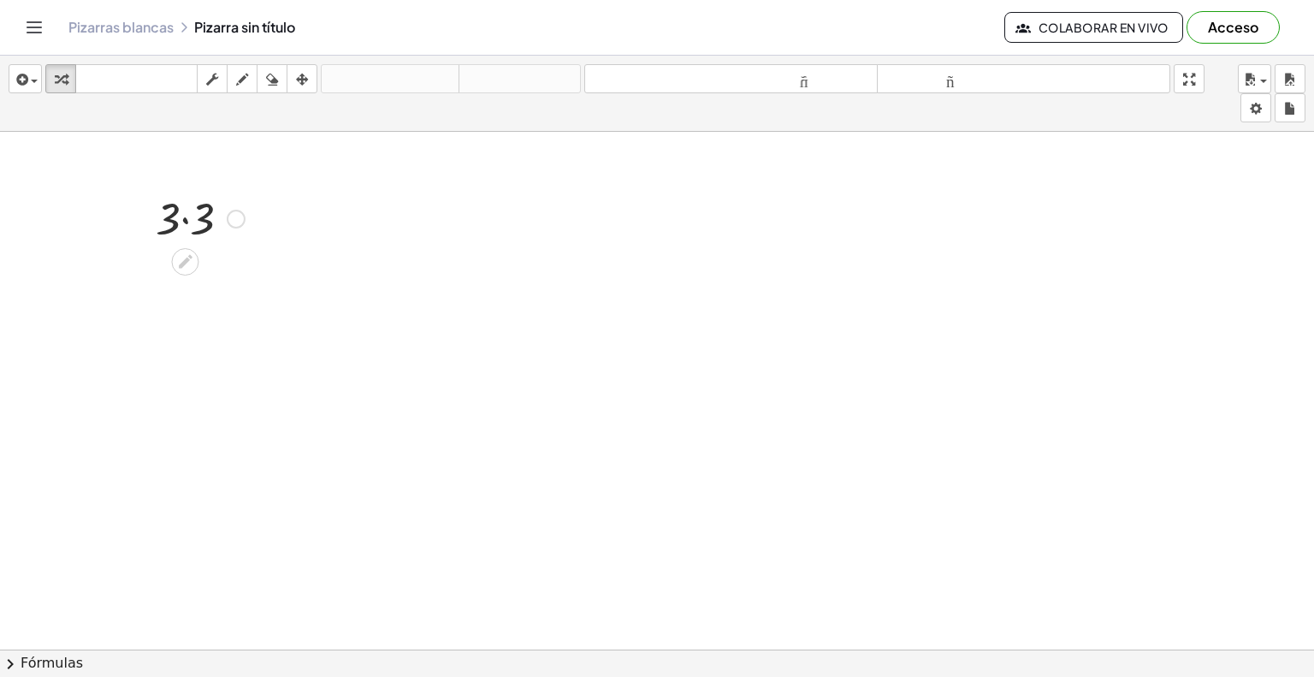
click at [189, 227] on div at bounding box center [200, 217] width 106 height 58
click at [199, 271] on div at bounding box center [200, 274] width 106 height 56
click at [192, 272] on div at bounding box center [200, 274] width 106 height 56
click at [182, 222] on div at bounding box center [200, 217] width 106 height 58
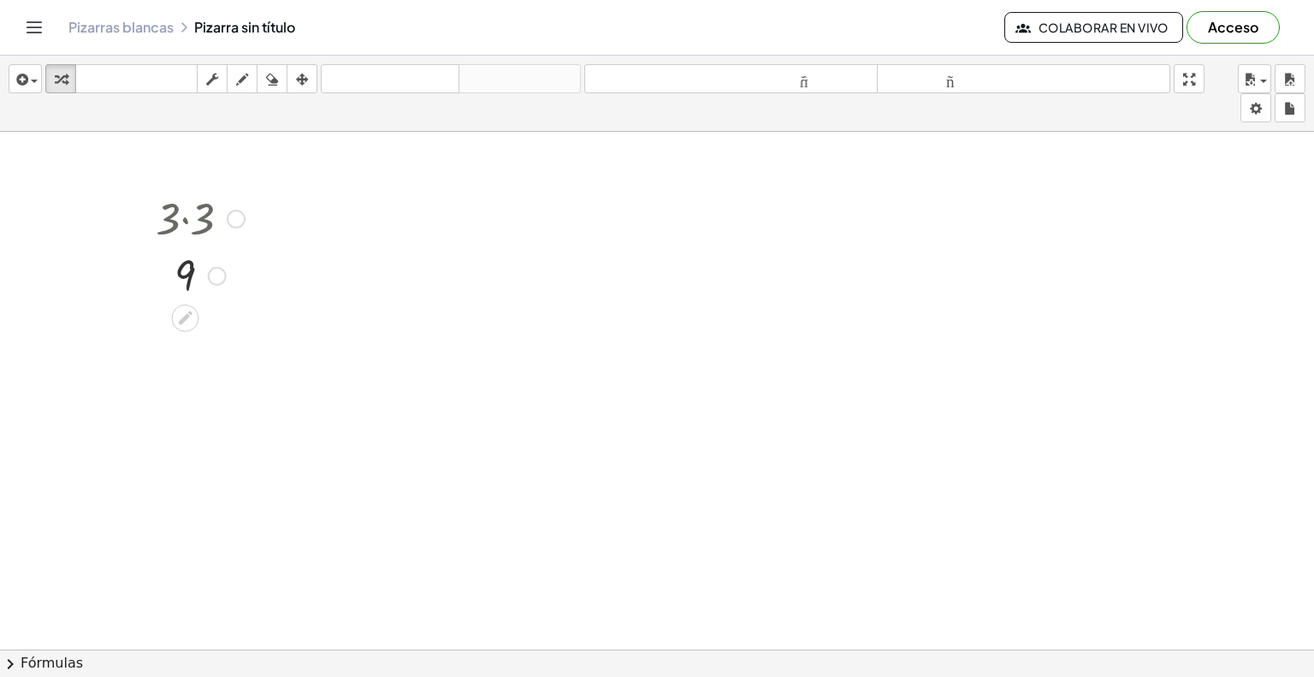
click at [187, 273] on div at bounding box center [200, 274] width 106 height 56
click at [193, 311] on icon at bounding box center [185, 318] width 18 height 18
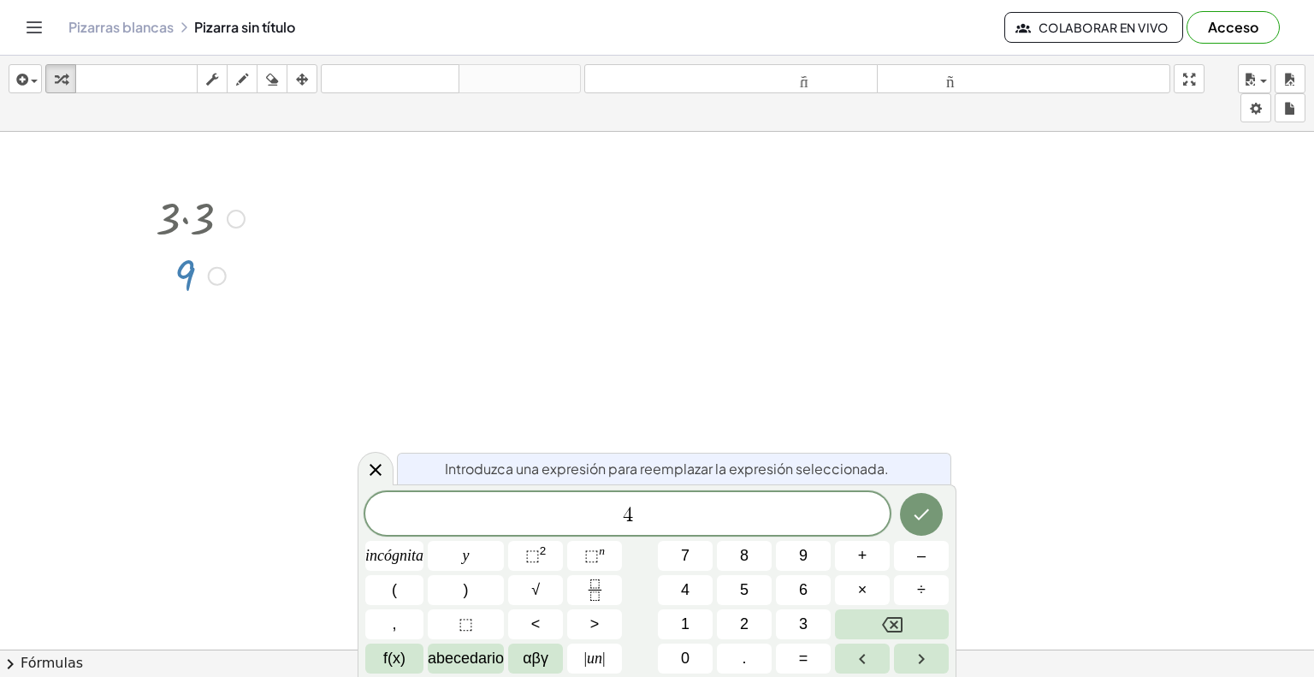
click at [866, 585] on font "×" at bounding box center [862, 589] width 9 height 17
click at [238, 222] on div at bounding box center [236, 219] width 19 height 19
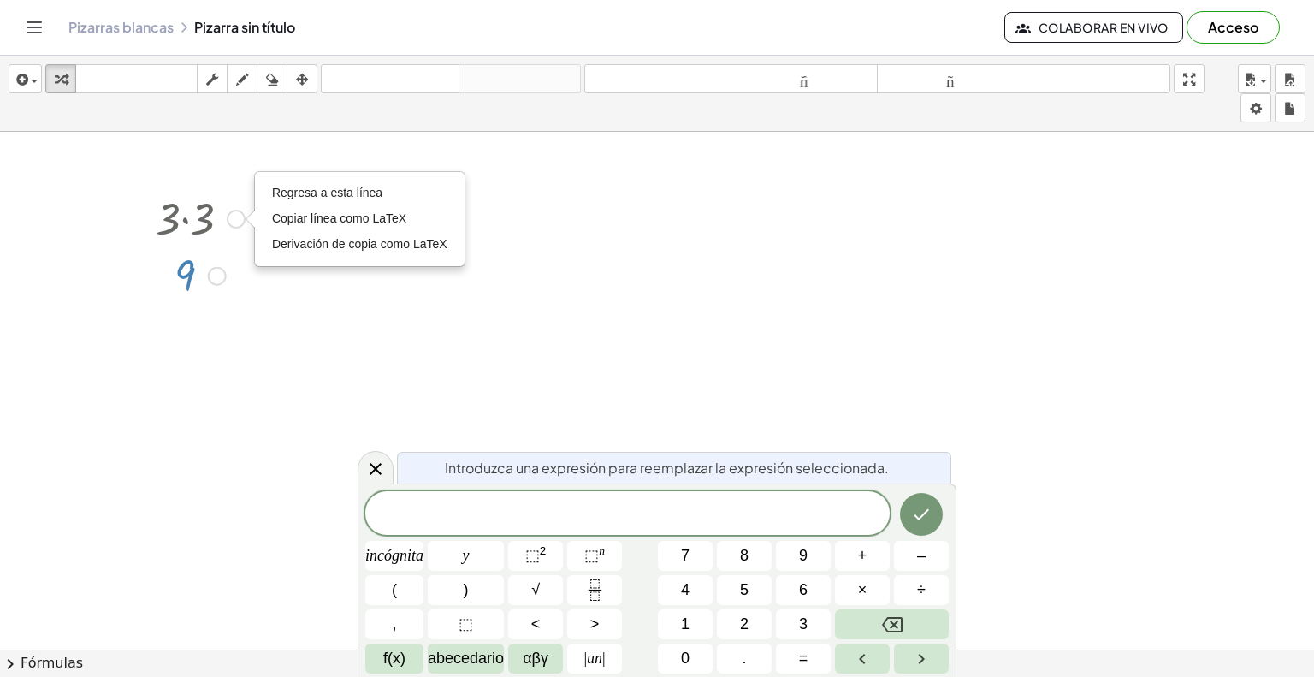
click at [209, 222] on div at bounding box center [200, 217] width 106 height 58
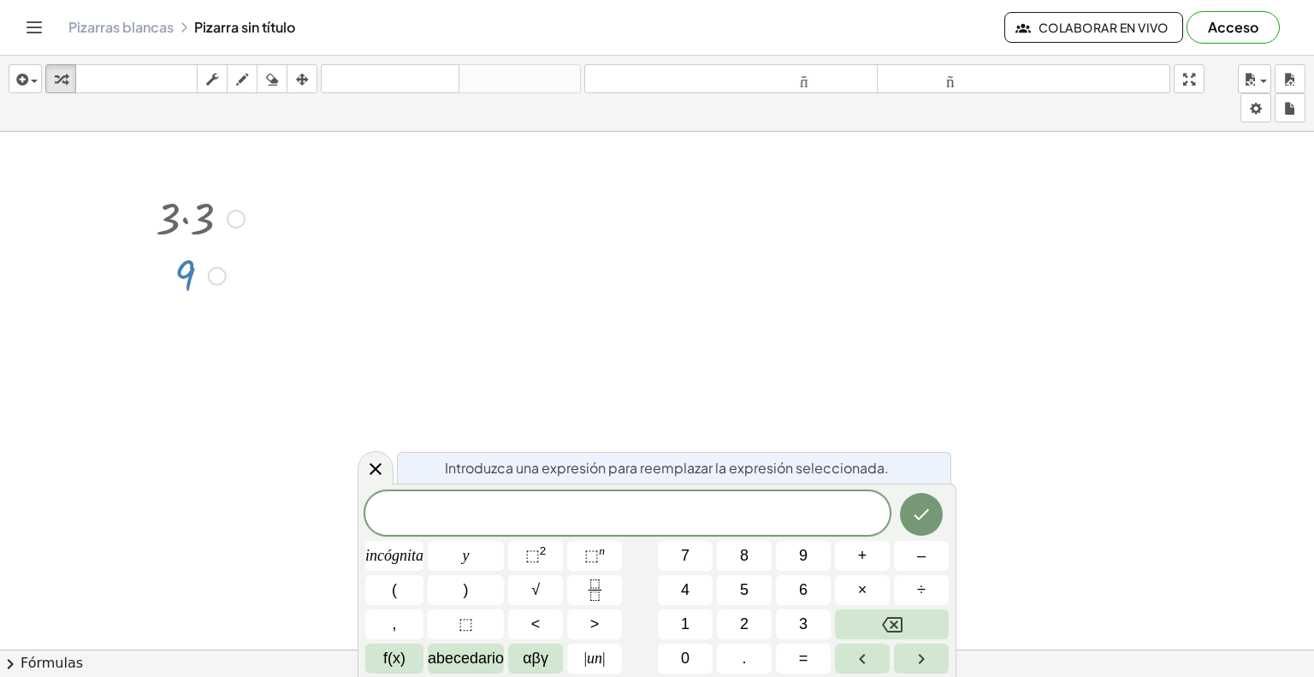
click at [198, 222] on div at bounding box center [200, 217] width 106 height 58
click at [933, 512] on button "Hecho" at bounding box center [921, 514] width 43 height 43
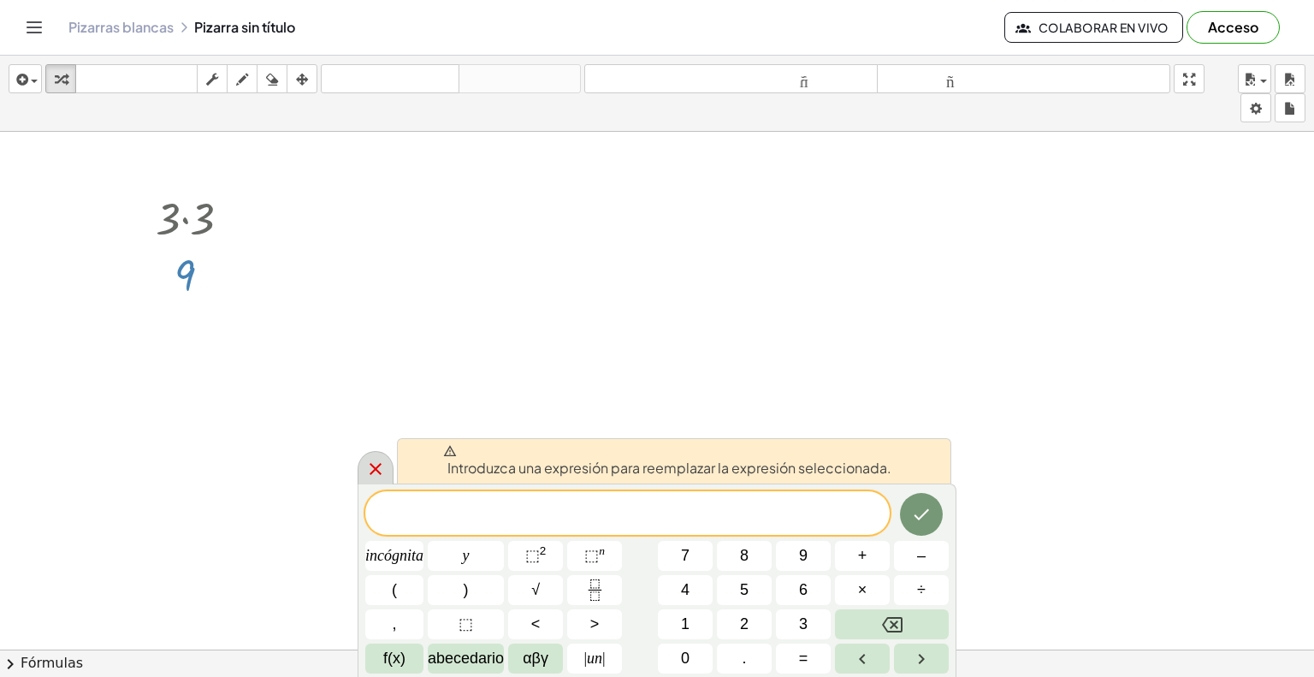
click at [380, 471] on icon at bounding box center [375, 469] width 21 height 21
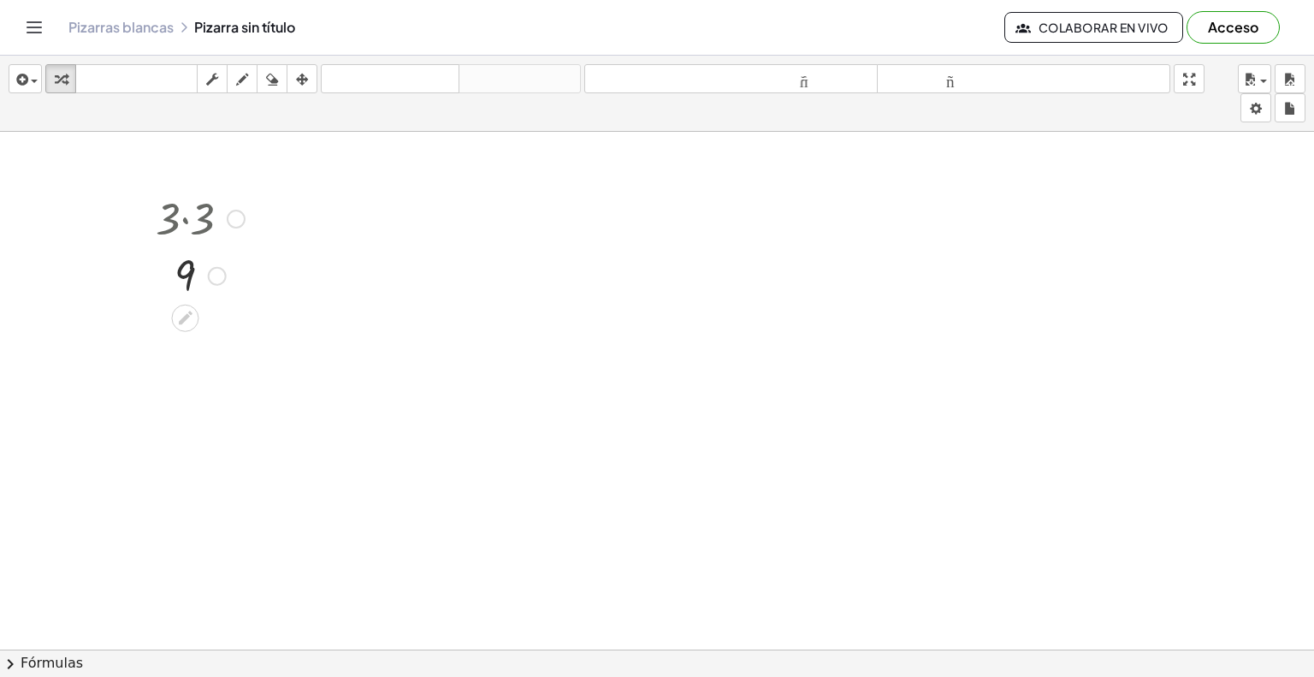
click at [202, 217] on div at bounding box center [200, 217] width 106 height 58
click at [275, 81] on icon "button" at bounding box center [272, 79] width 12 height 21
drag, startPoint x: 189, startPoint y: 237, endPoint x: 181, endPoint y: 249, distance: 14.2
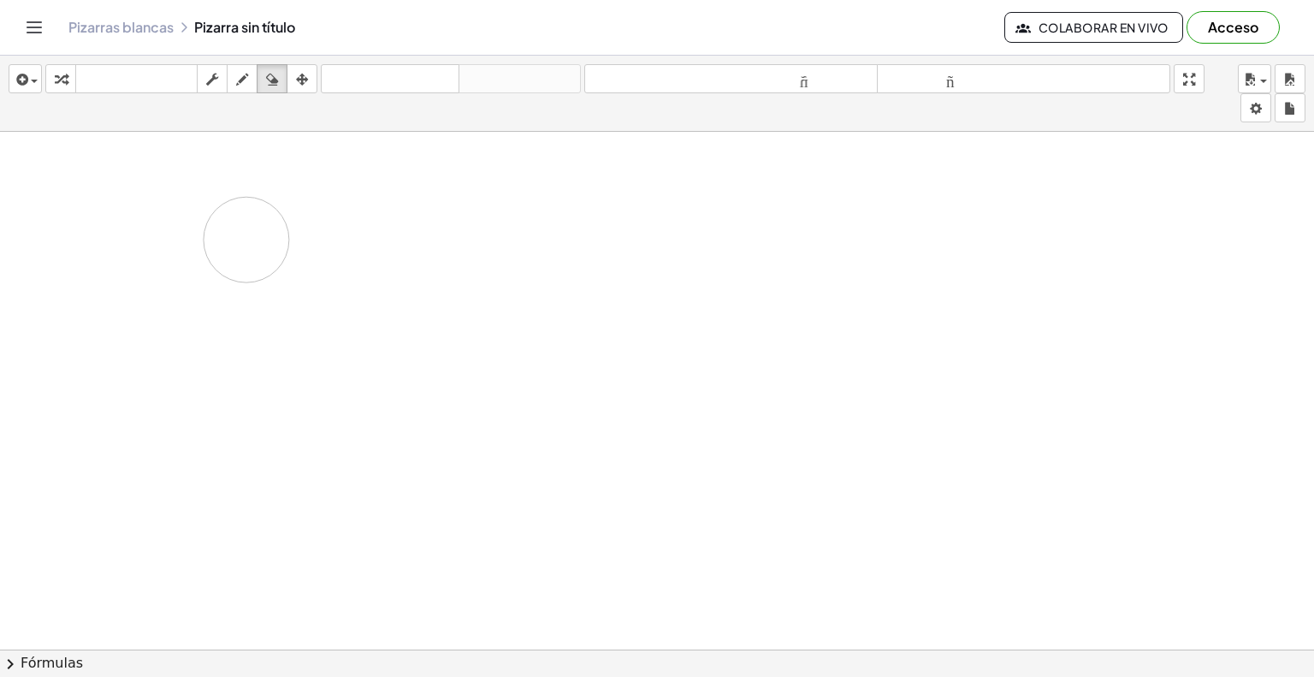
drag, startPoint x: 187, startPoint y: 268, endPoint x: 211, endPoint y: 228, distance: 46.8
drag, startPoint x: 276, startPoint y: 74, endPoint x: 275, endPoint y: 86, distance: 11.2
click at [275, 84] on div "button" at bounding box center [272, 78] width 22 height 21
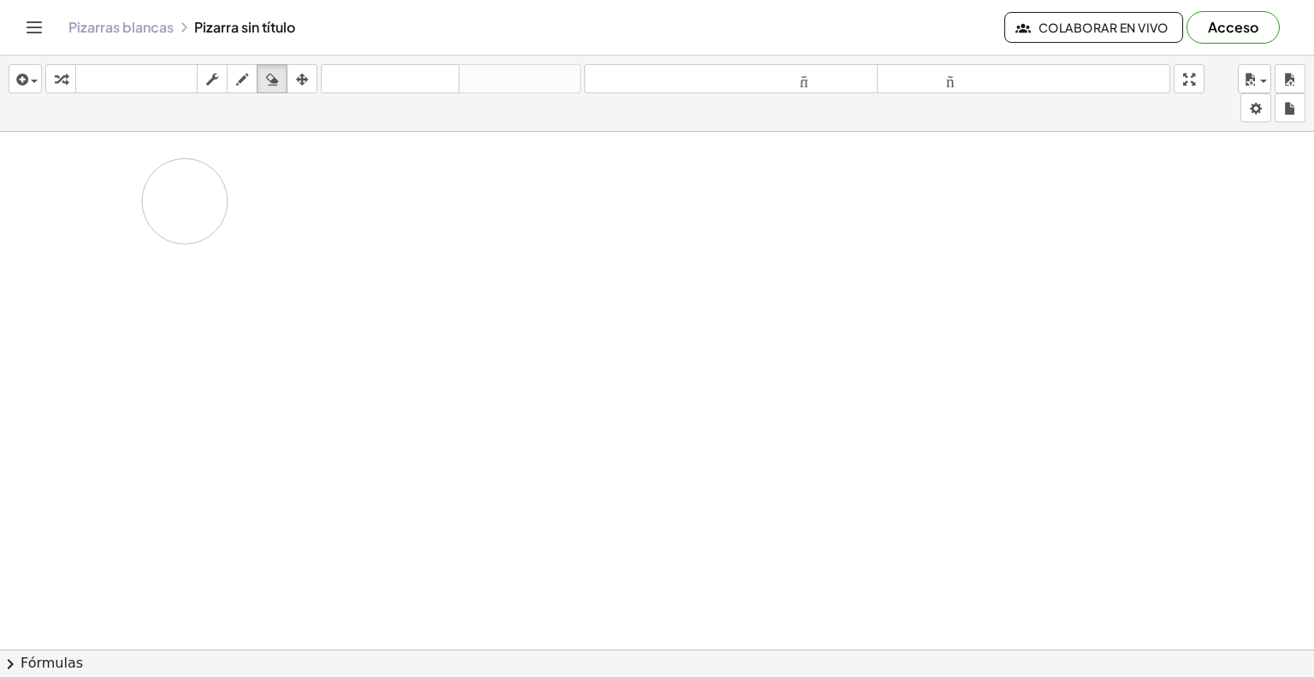
drag, startPoint x: 209, startPoint y: 232, endPoint x: 195, endPoint y: 200, distance: 34.5
drag, startPoint x: 233, startPoint y: 290, endPoint x: 15, endPoint y: 272, distance: 218.0
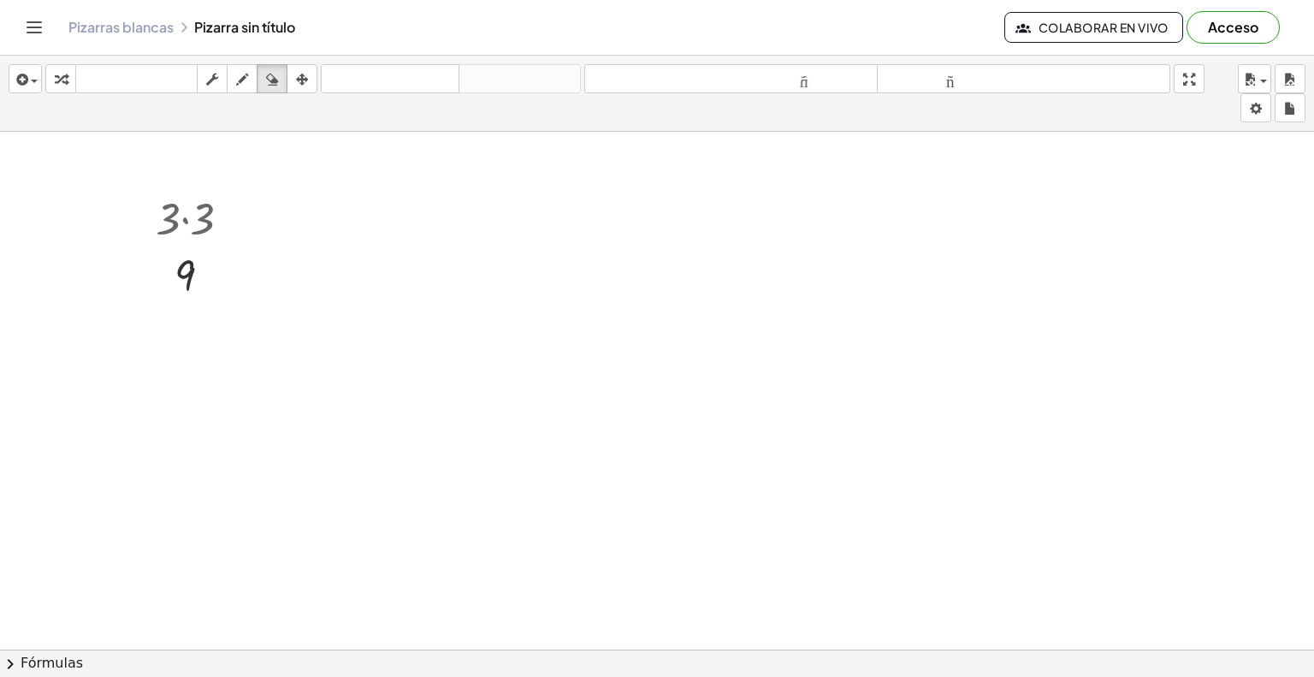
drag, startPoint x: 188, startPoint y: 252, endPoint x: 212, endPoint y: 196, distance: 61.3
click at [277, 81] on icon "button" at bounding box center [272, 79] width 12 height 21
click at [239, 78] on icon "button" at bounding box center [242, 79] width 12 height 21
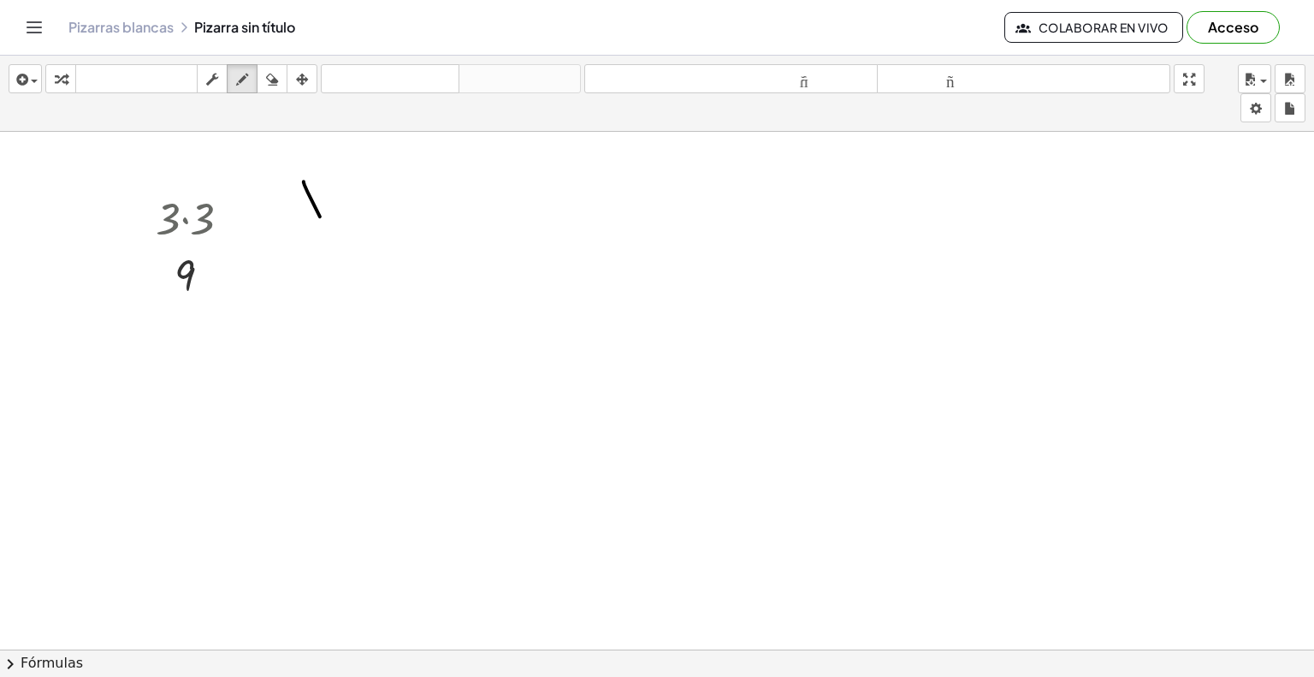
drag, startPoint x: 320, startPoint y: 216, endPoint x: 358, endPoint y: 297, distance: 89.6
drag, startPoint x: 274, startPoint y: 65, endPoint x: 263, endPoint y: 77, distance: 15.8
click at [271, 67] on button "borrar" at bounding box center [272, 78] width 31 height 29
drag, startPoint x: 295, startPoint y: 176, endPoint x: 453, endPoint y: 393, distance: 268.1
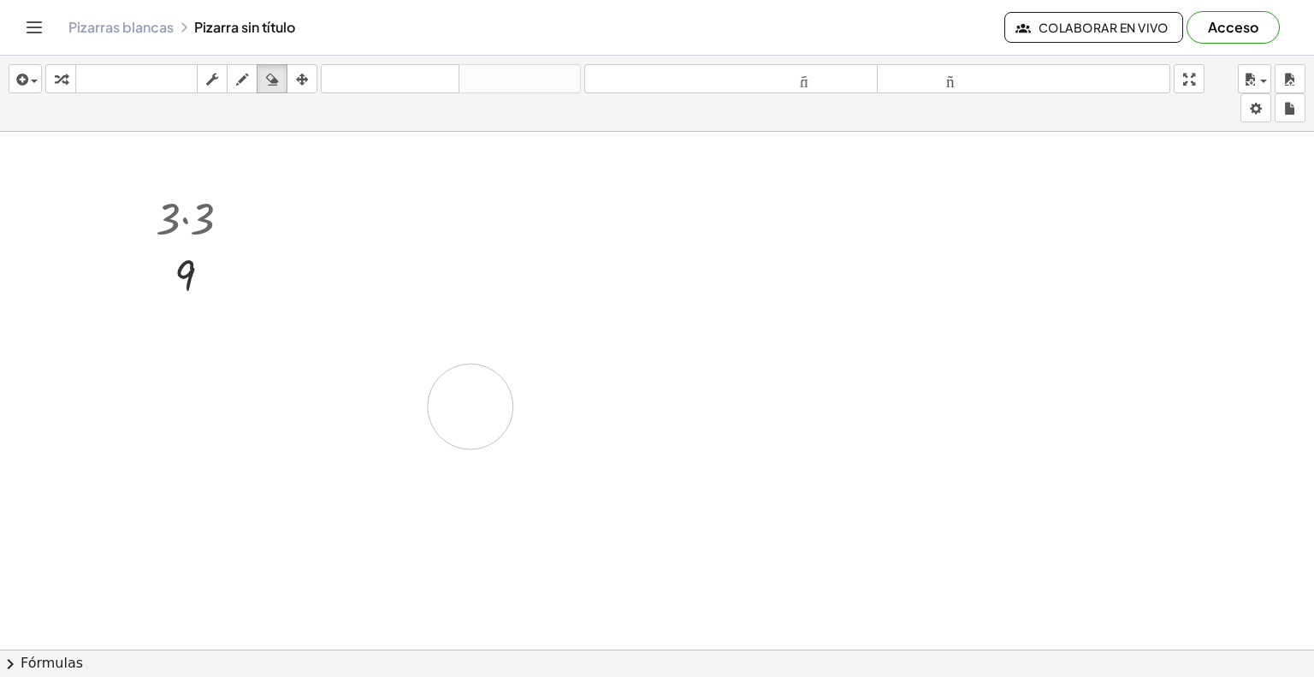
click at [137, 90] on button "teclado teclado" at bounding box center [136, 78] width 122 height 29
click at [185, 219] on div "· 3 · 3 Regresa a esta línea Copiar línea como LaTeX Derivación de copia como L…" at bounding box center [185, 219] width 0 height 0
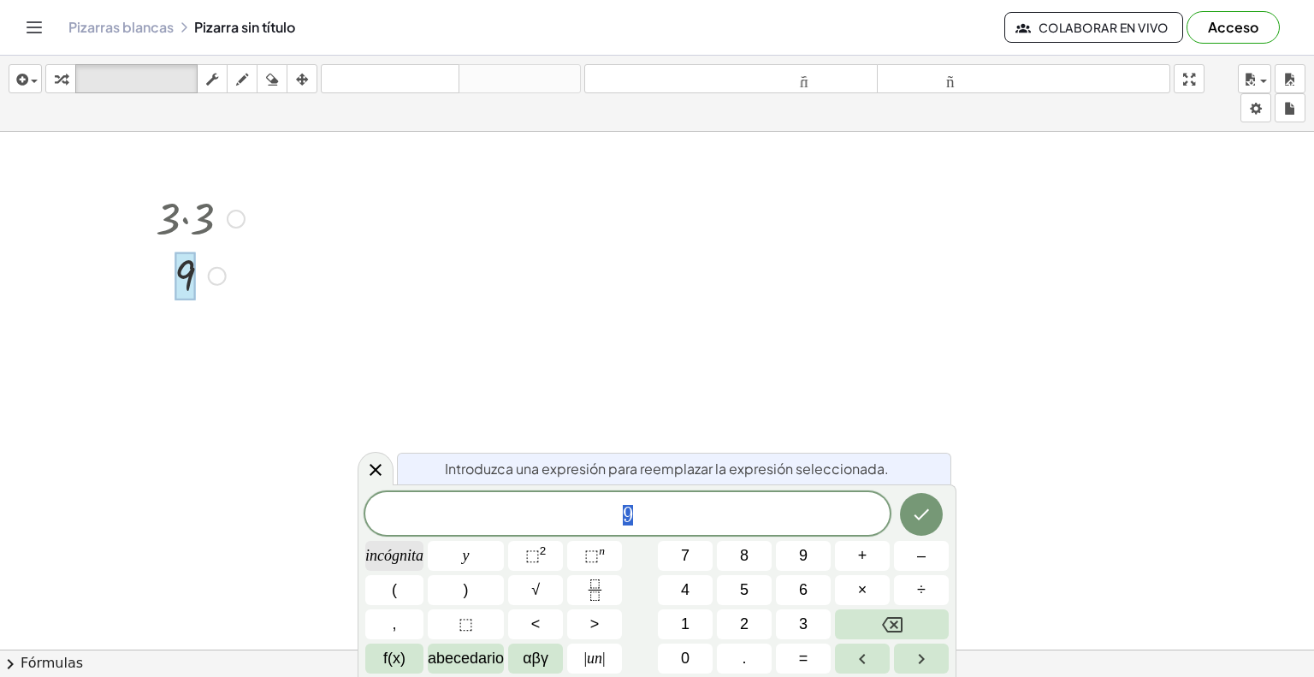
click at [411, 565] on span "incógnita" at bounding box center [394, 555] width 58 height 23
click at [912, 624] on button "Retroceso" at bounding box center [892, 624] width 114 height 30
click at [907, 624] on button "Retroceso" at bounding box center [892, 624] width 114 height 30
click at [869, 660] on icon "Flecha izquierda" at bounding box center [862, 658] width 21 height 21
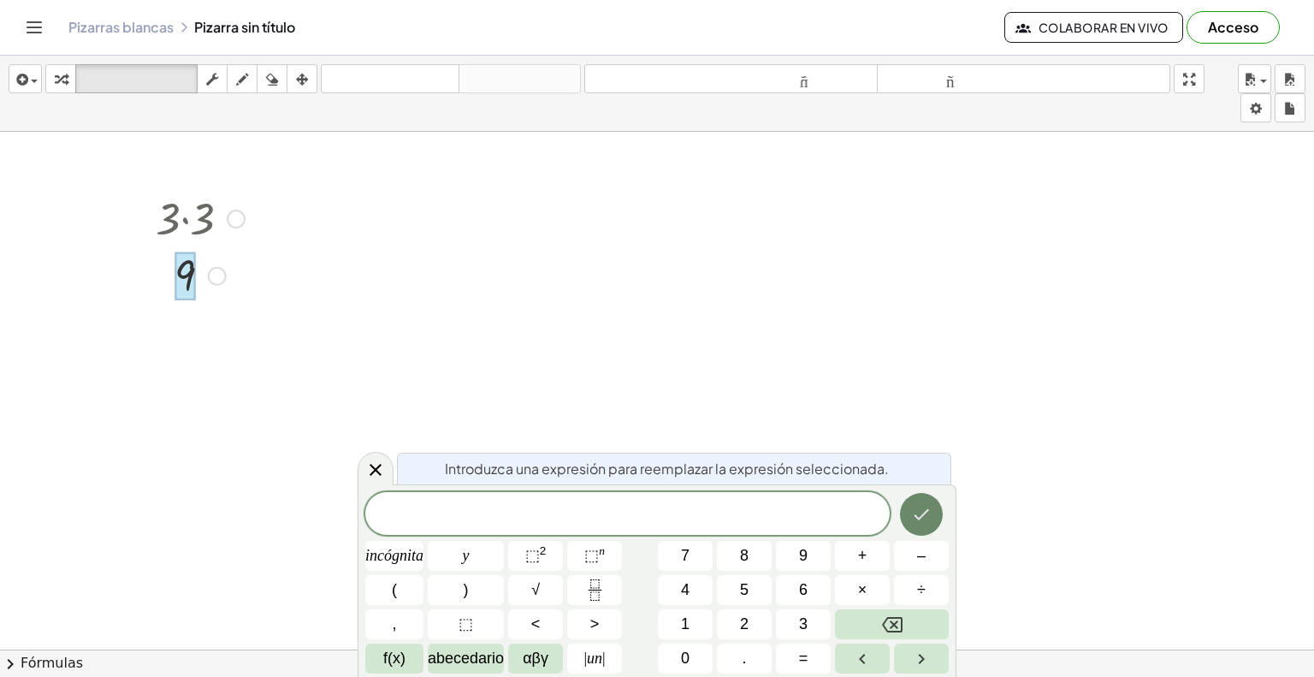
click at [934, 509] on button "Hecho" at bounding box center [921, 514] width 43 height 43
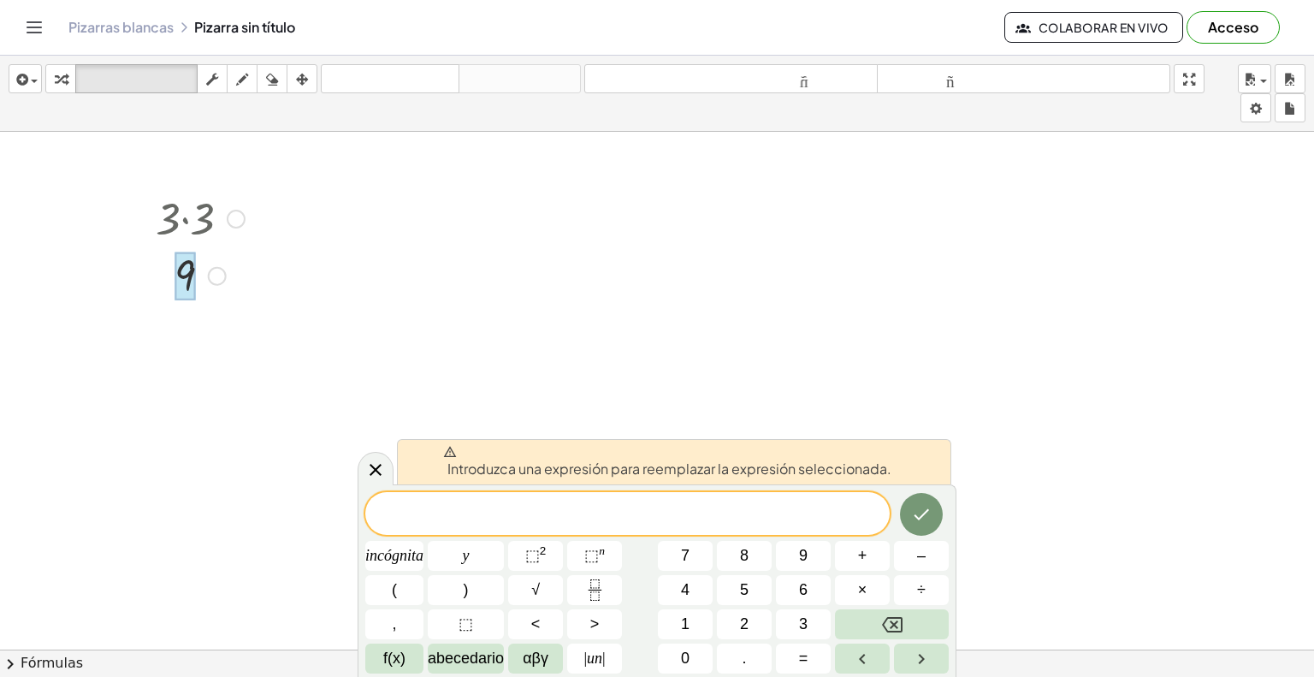
click at [573, 482] on div "Introduzca una expresión para reemplazar la expresión seleccionada." at bounding box center [674, 461] width 554 height 45
click at [189, 228] on div at bounding box center [200, 217] width 106 height 58
drag, startPoint x: 185, startPoint y: 214, endPoint x: 65, endPoint y: 309, distance: 152.8
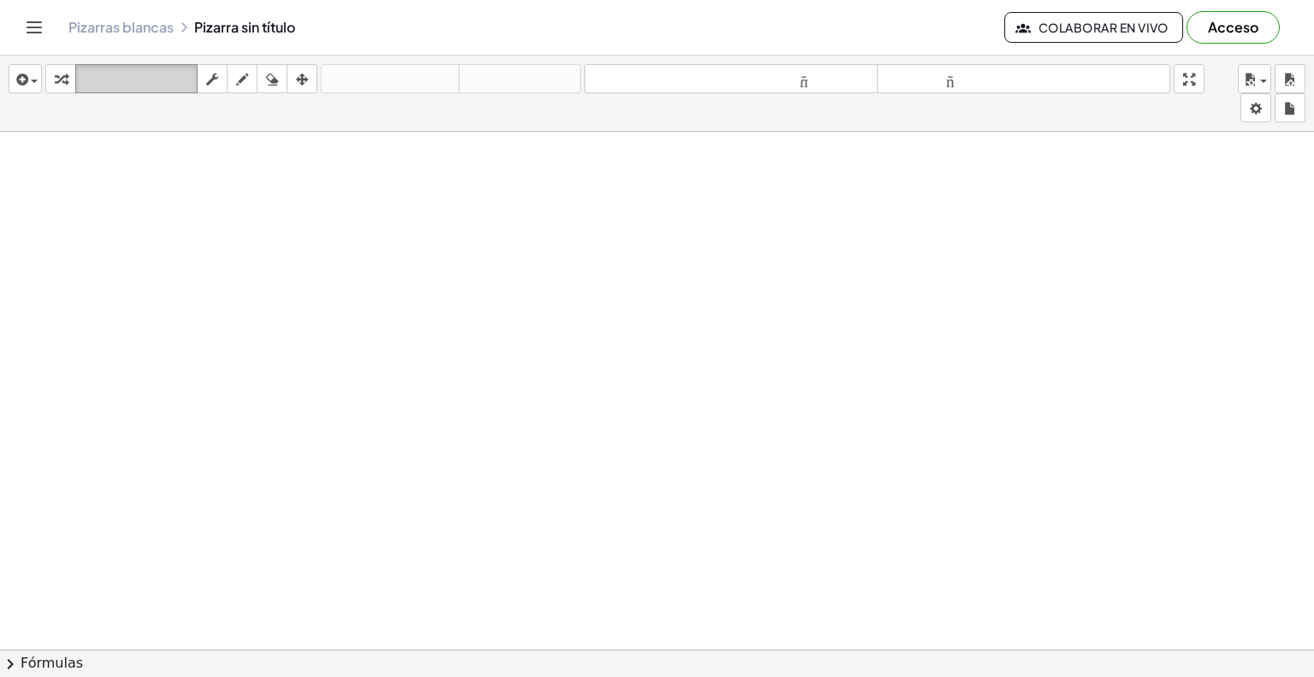
click at [90, 79] on font "teclado" at bounding box center [137, 79] width 114 height 16
click at [53, 77] on div "button" at bounding box center [61, 78] width 22 height 21
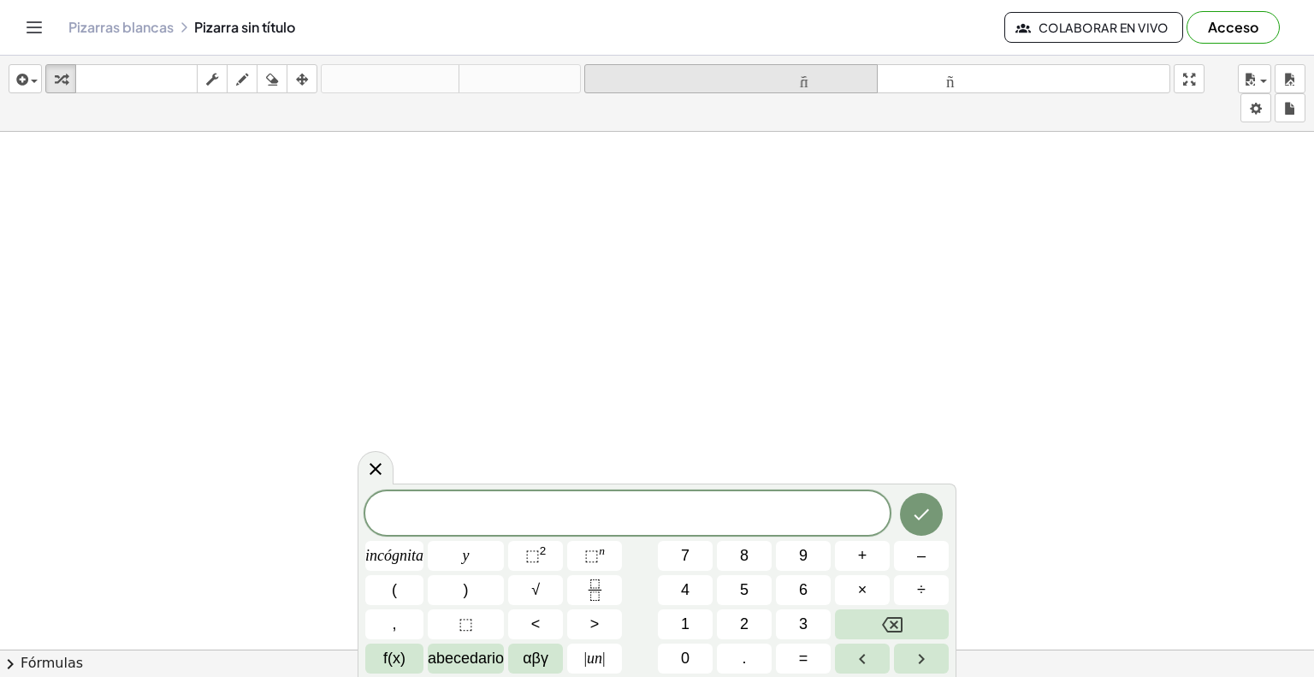
click at [826, 80] on font "tamaño_del_formato" at bounding box center [731, 79] width 285 height 16
click at [860, 80] on font "tamaño_del_formato" at bounding box center [731, 79] width 285 height 16
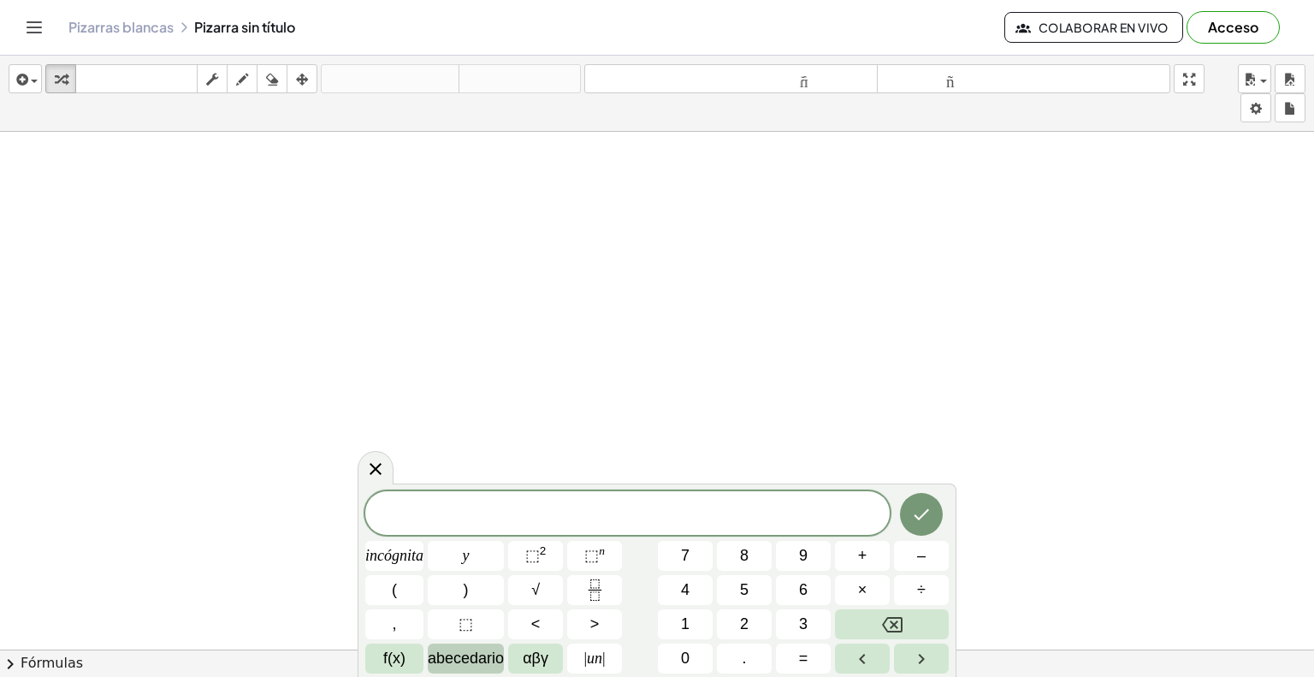
click at [469, 666] on font "abecedario" at bounding box center [466, 657] width 76 height 17
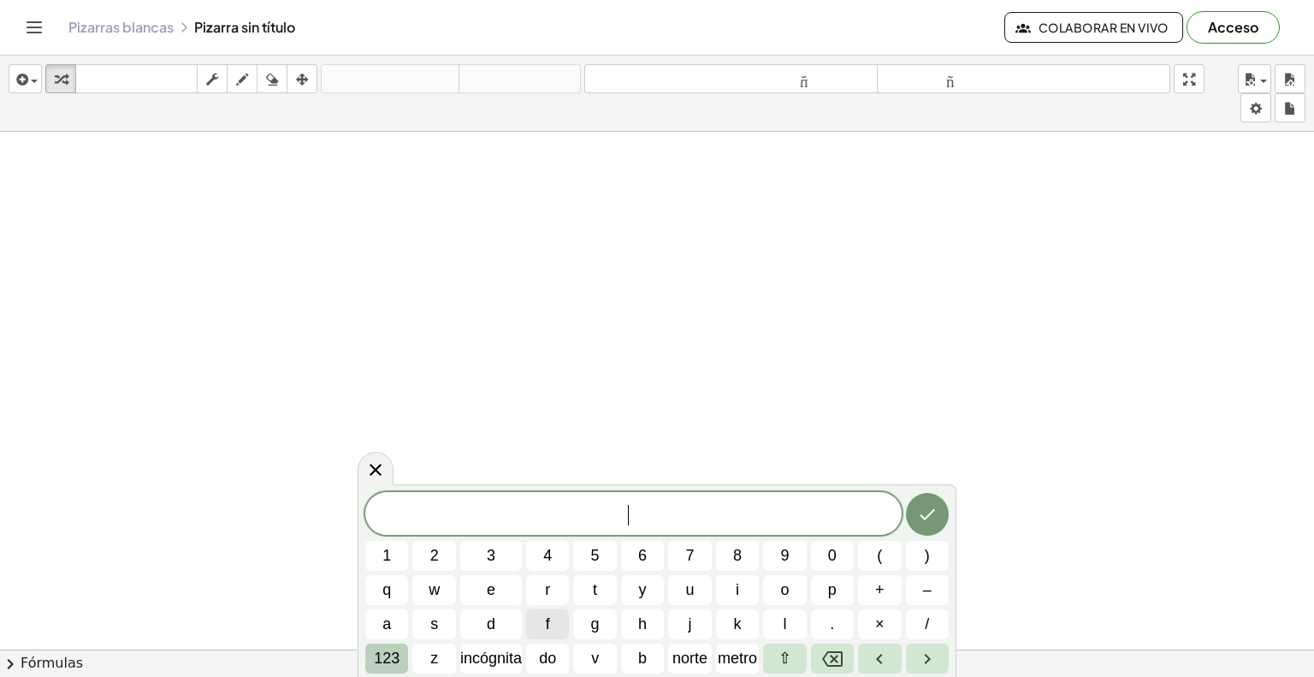
click at [399, 660] on font "123" at bounding box center [387, 657] width 26 height 17
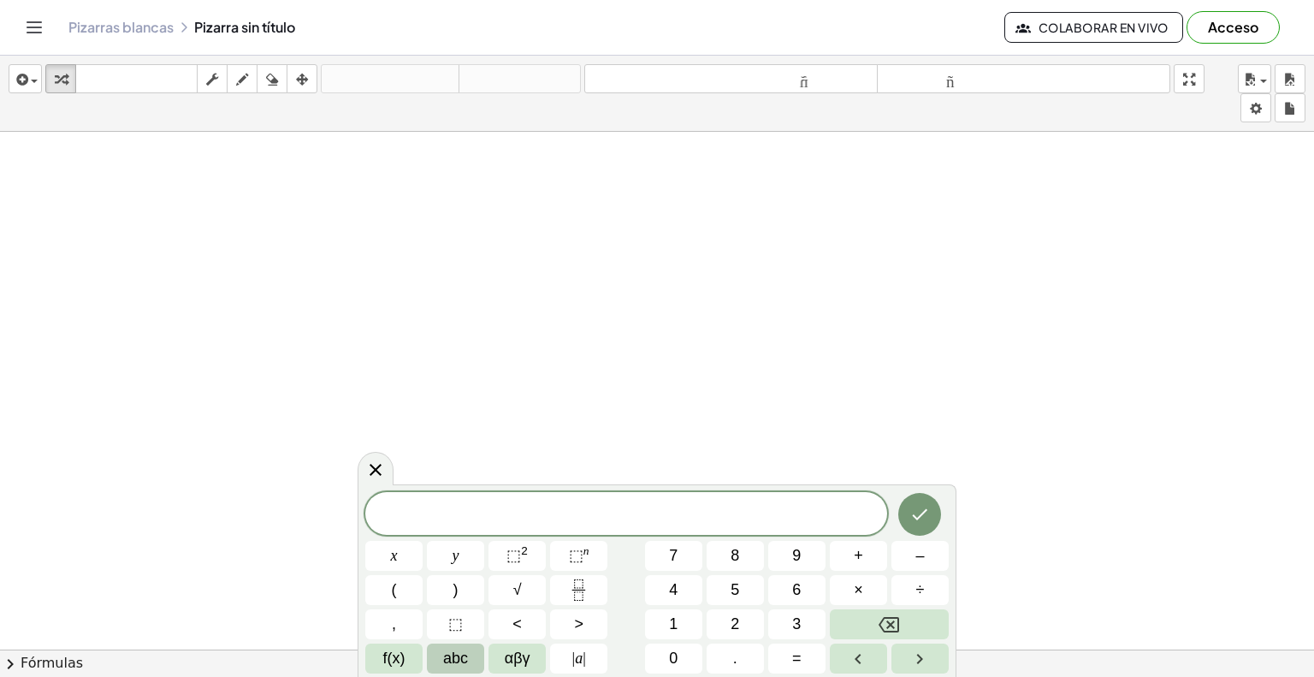
click at [196, 667] on button "chevron_right Fórmulas" at bounding box center [657, 662] width 1314 height 27
